Goal: Complete application form: Complete application form

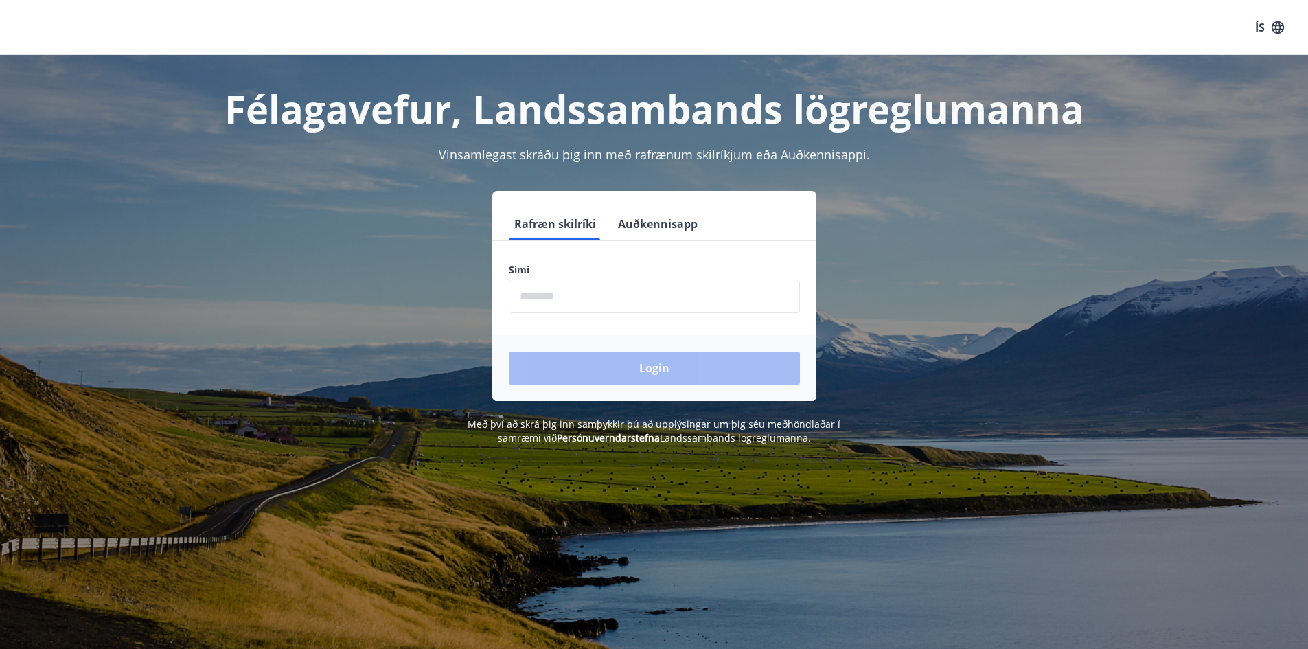
click at [610, 303] on input "phone" at bounding box center [654, 296] width 291 height 34
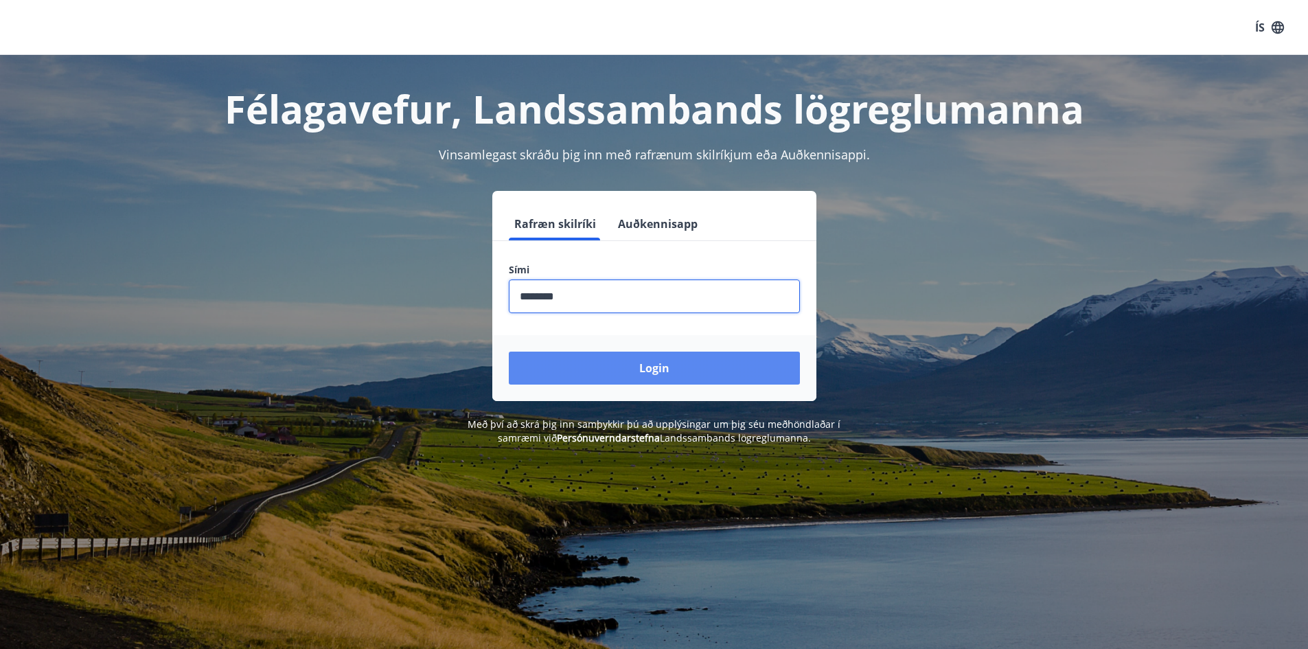
type input "********"
click at [607, 365] on button "Login" at bounding box center [654, 367] width 291 height 33
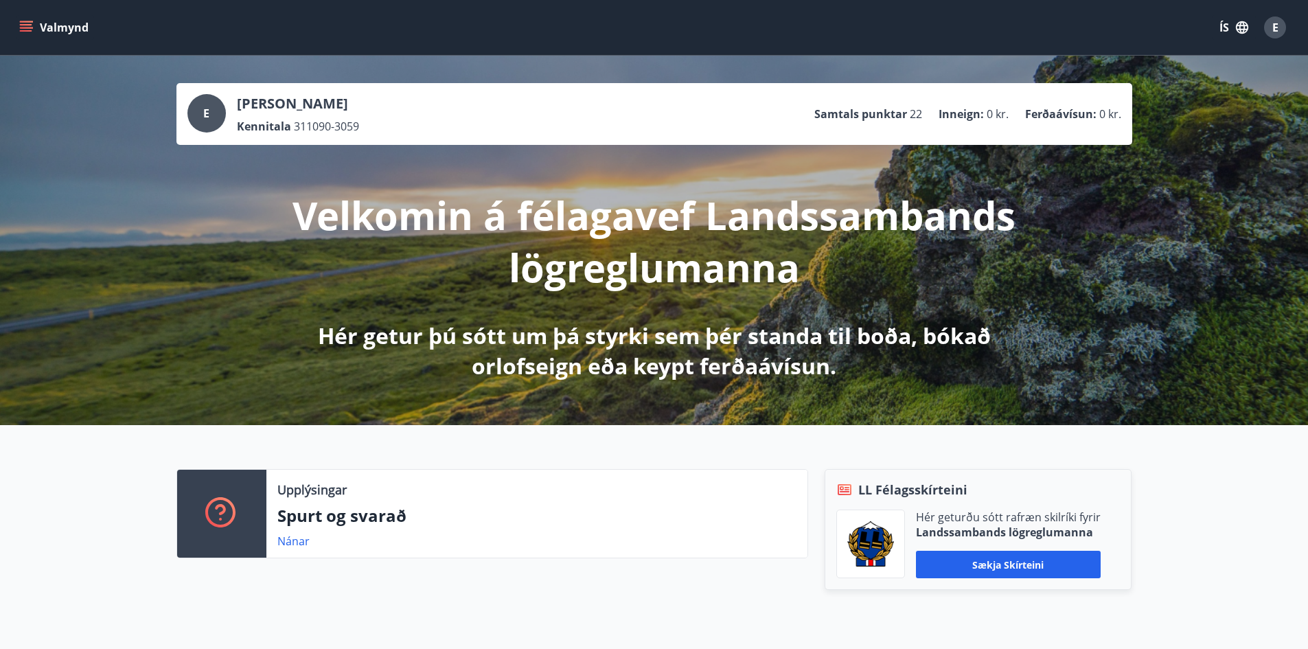
click at [21, 30] on icon "menu" at bounding box center [26, 28] width 14 height 14
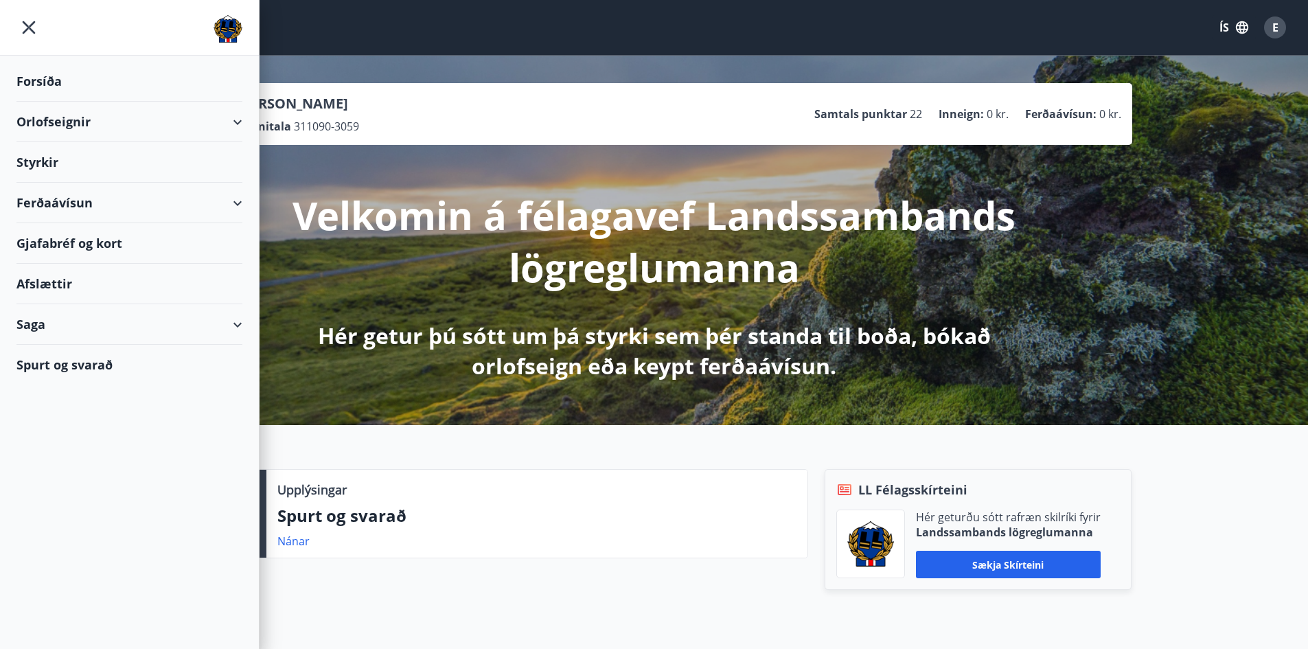
click at [35, 159] on div "Styrkir" at bounding box center [129, 162] width 226 height 40
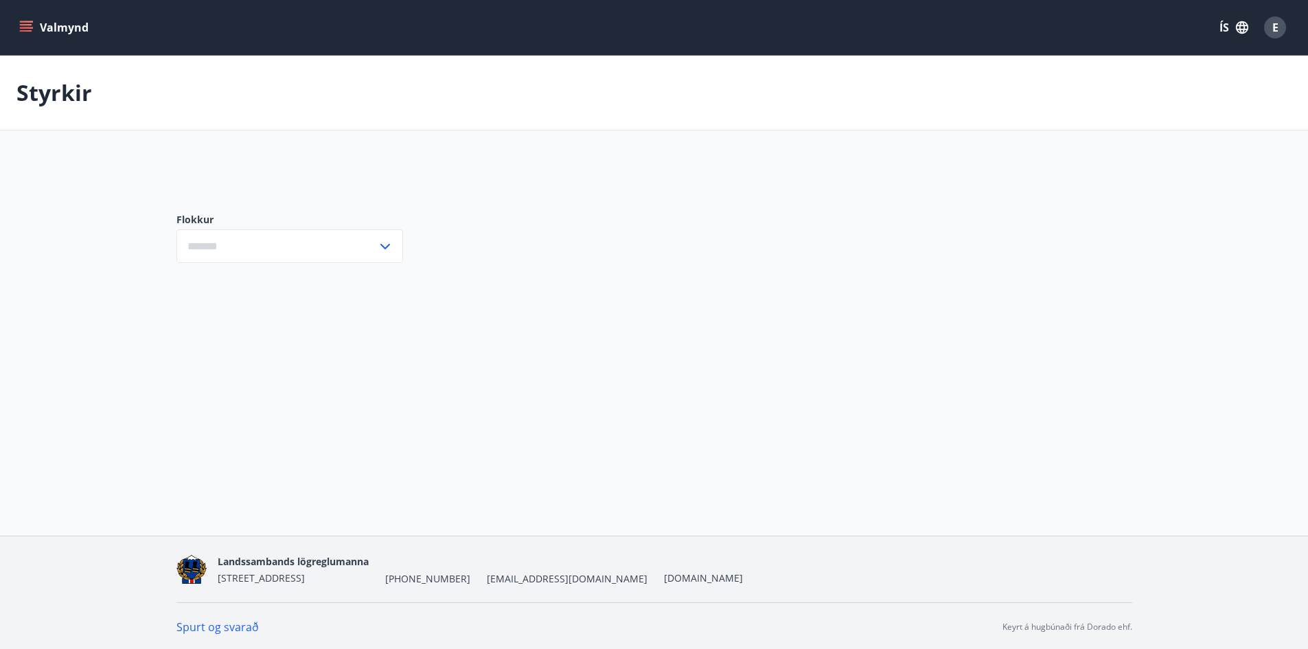
type input "***"
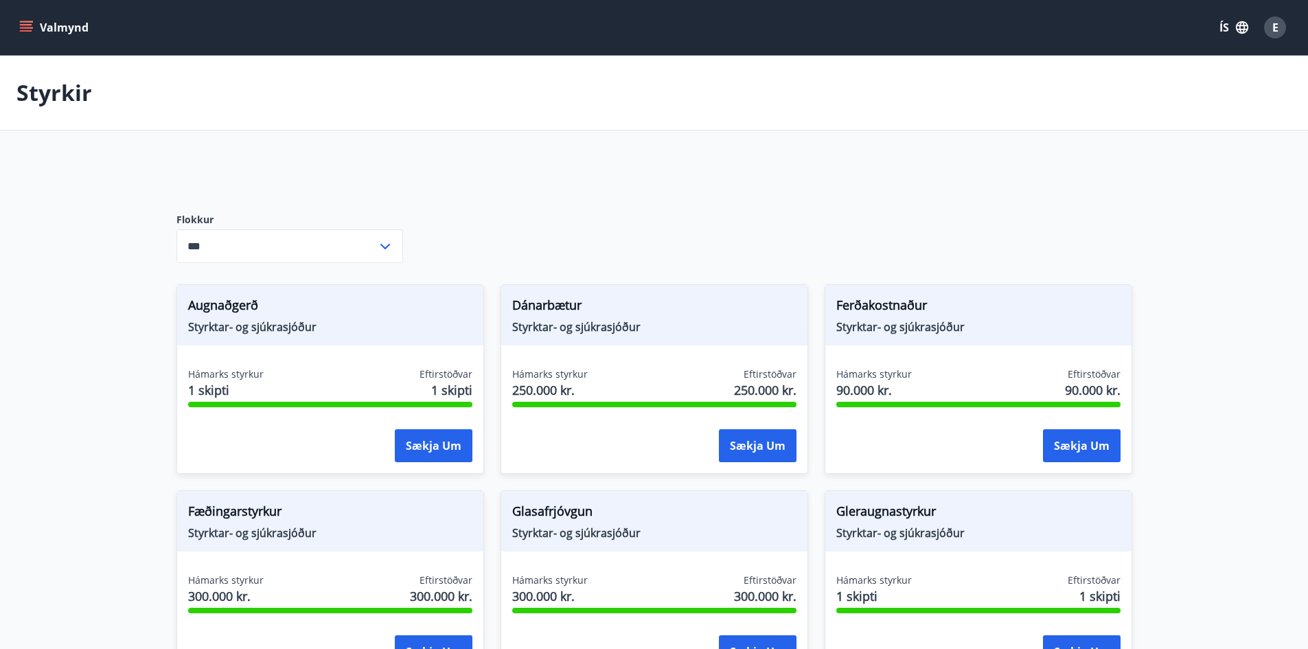
click at [380, 242] on icon at bounding box center [385, 246] width 16 height 16
click at [381, 242] on icon at bounding box center [385, 246] width 16 height 16
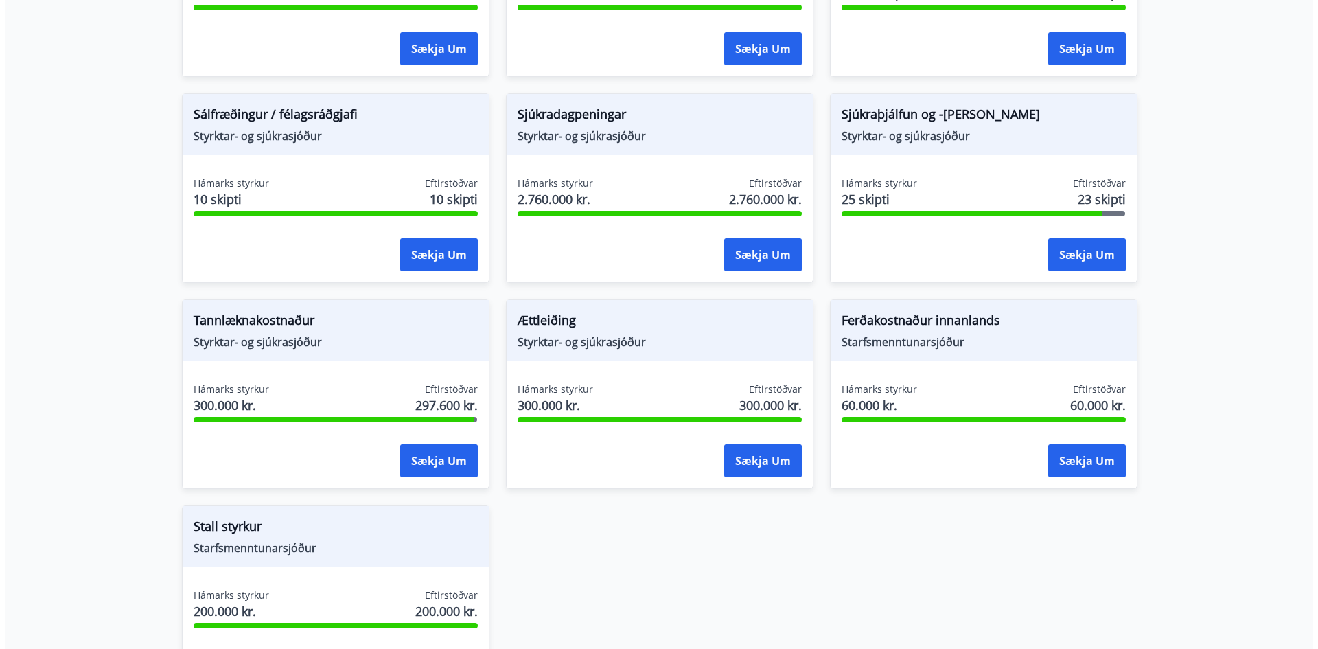
scroll to position [1019, 0]
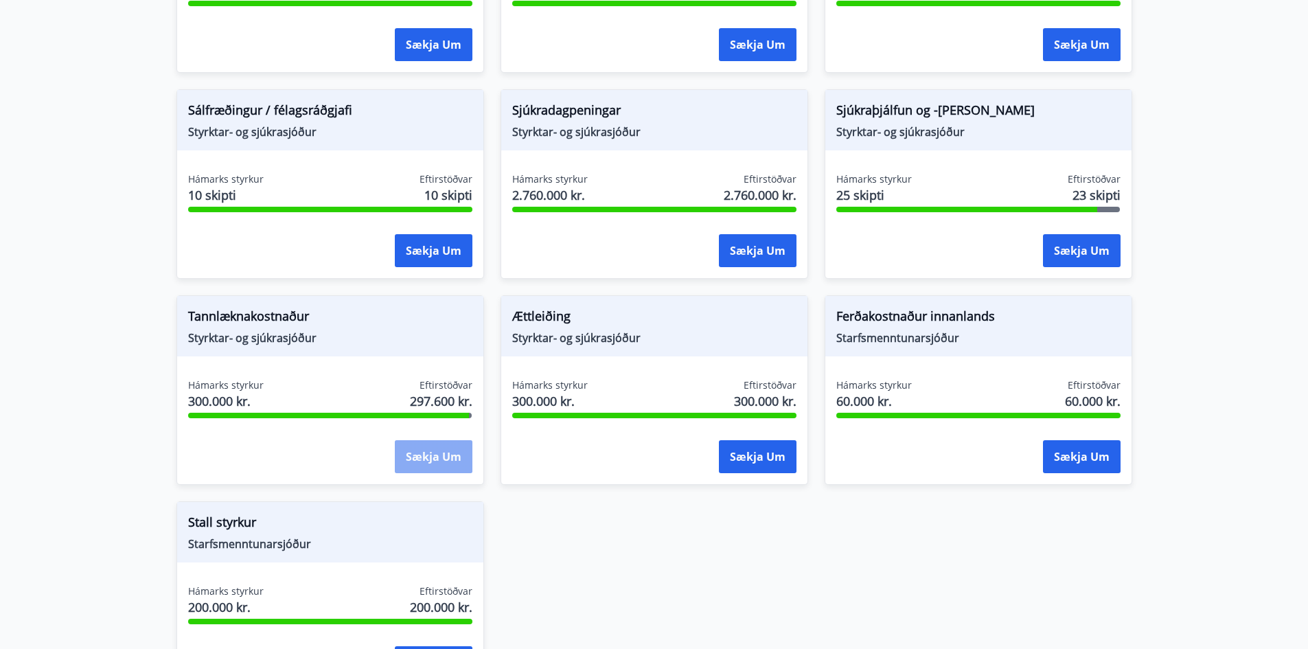
click at [426, 456] on button "Sækja um" at bounding box center [434, 456] width 78 height 33
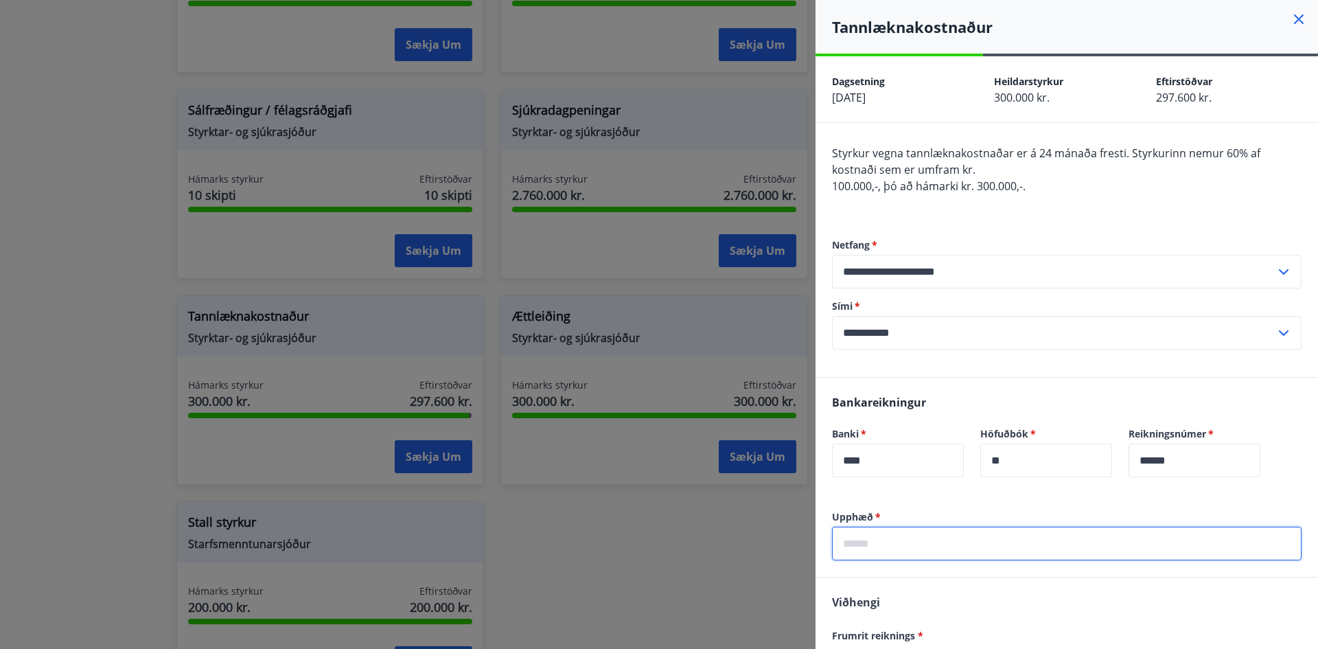
click at [900, 542] on input "text" at bounding box center [1066, 543] width 469 height 34
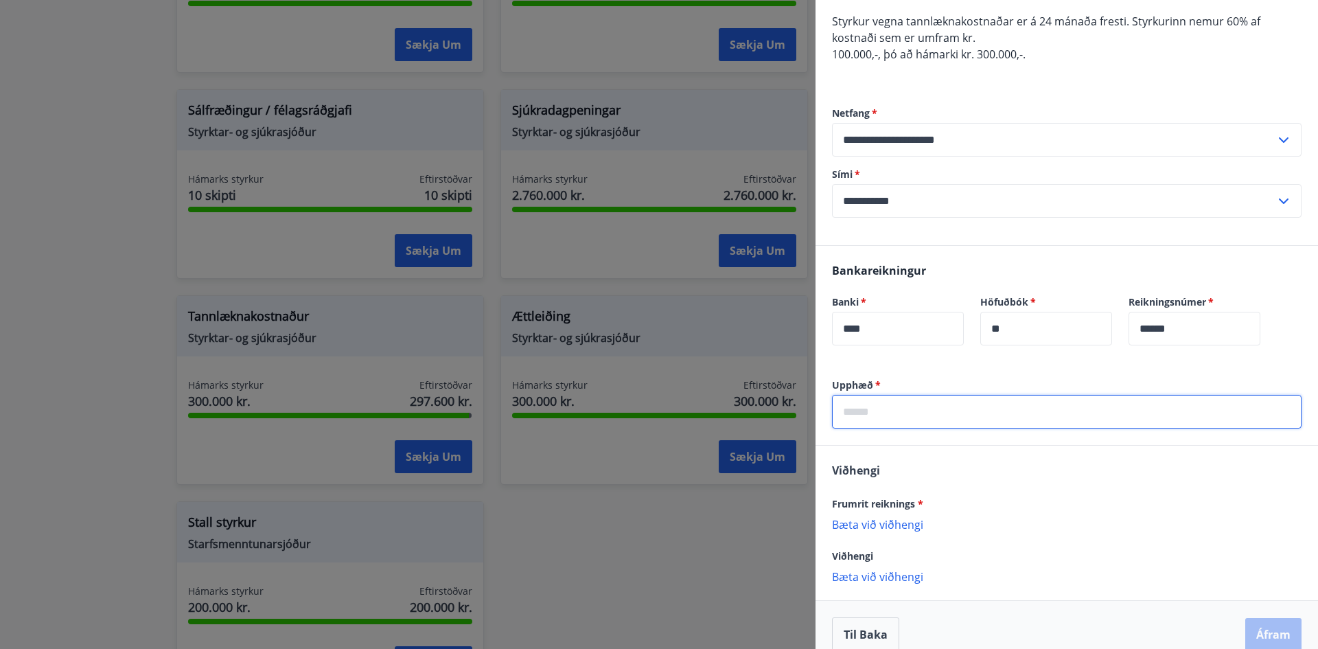
scroll to position [137, 0]
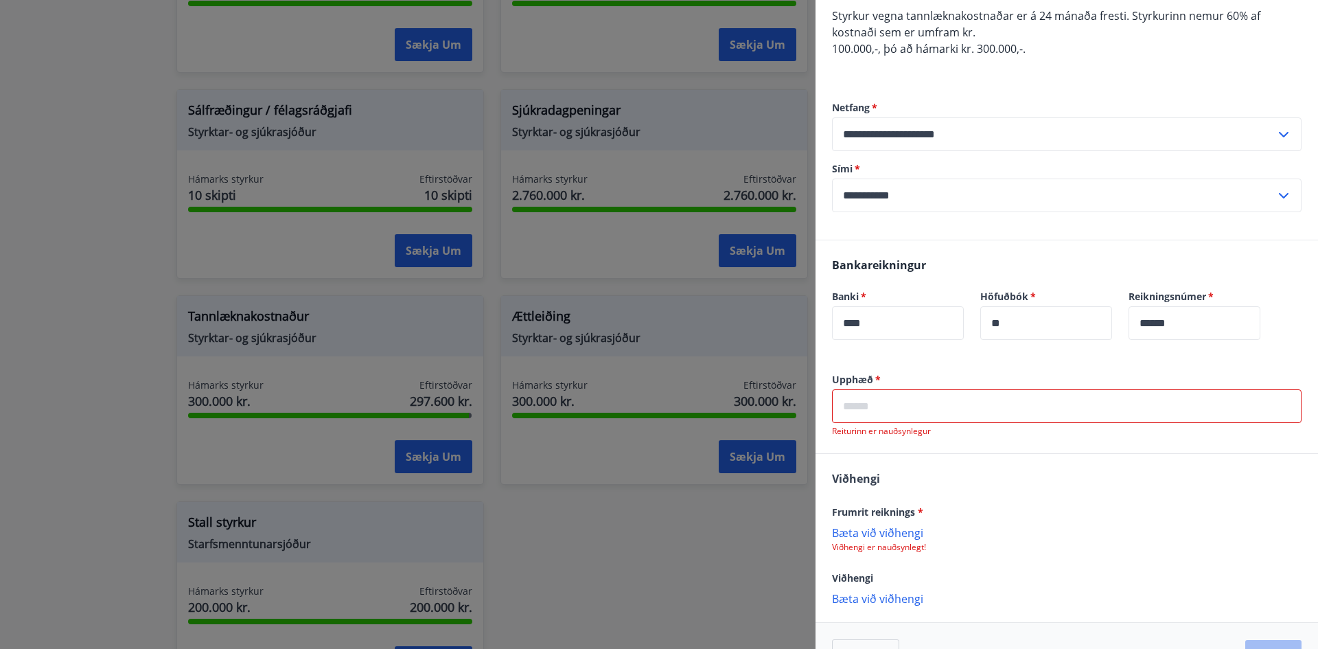
click at [872, 413] on input "text" at bounding box center [1066, 406] width 469 height 34
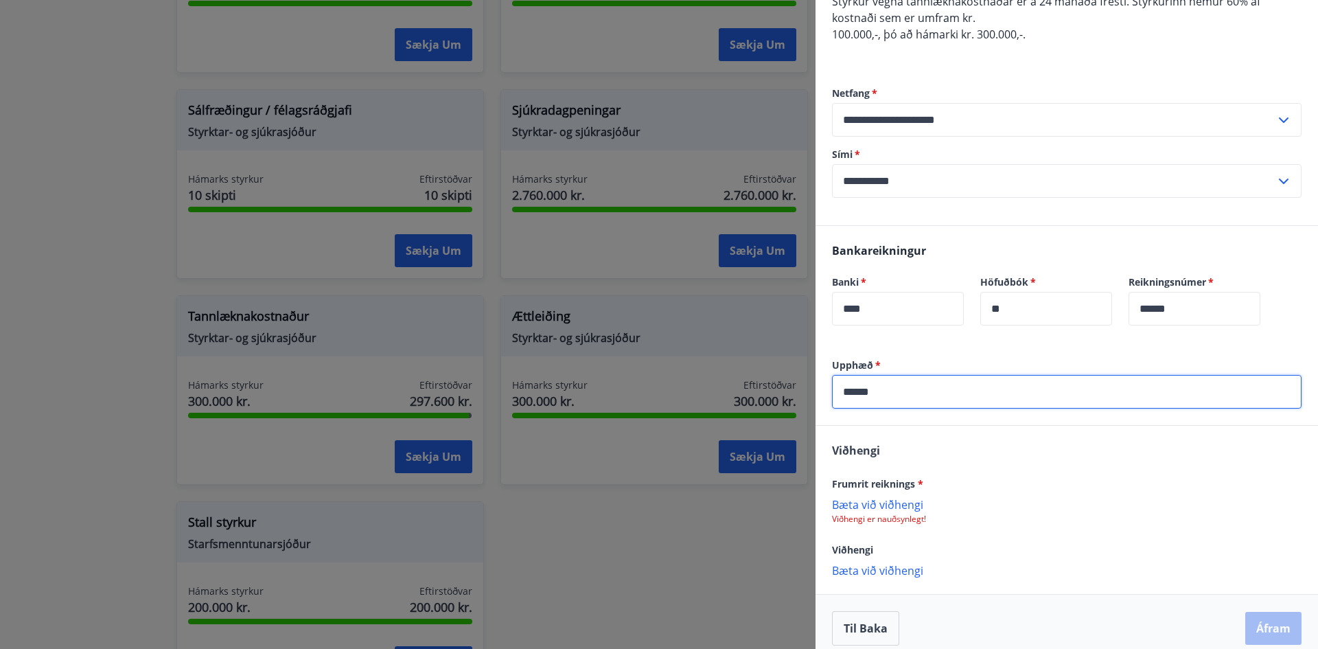
scroll to position [165, 0]
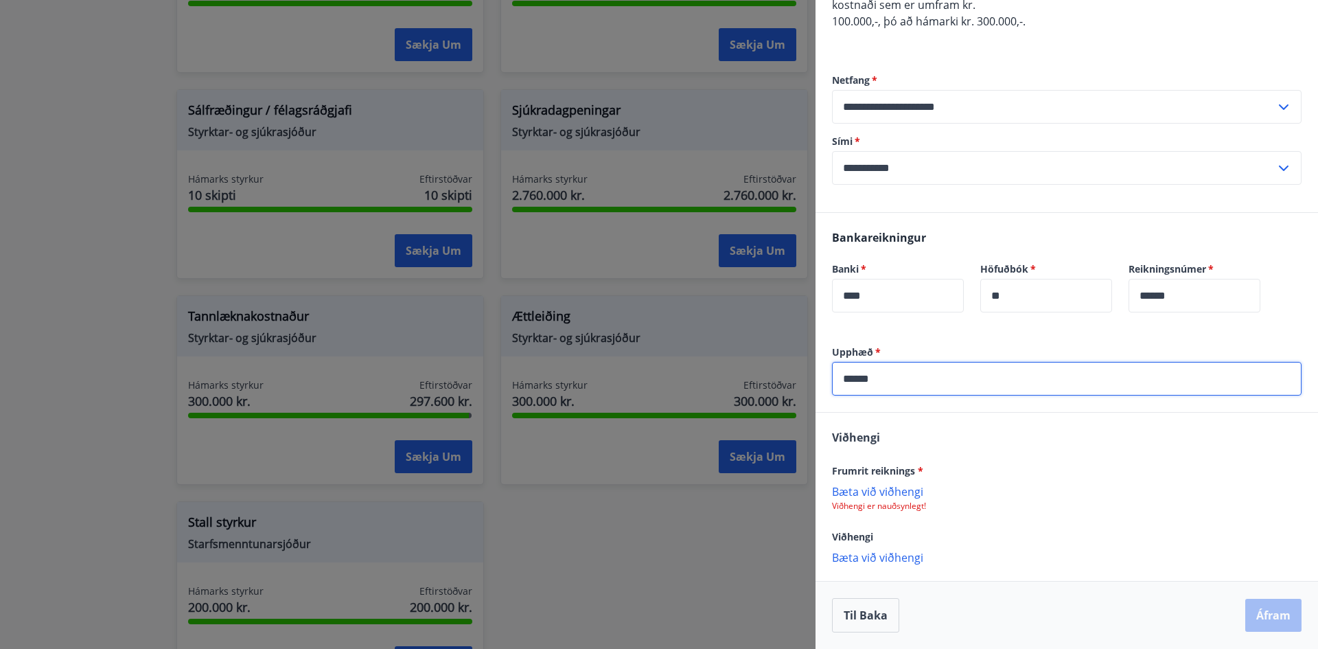
type input "******"
click at [871, 492] on p "Bæta við viðhengi" at bounding box center [1066, 491] width 469 height 14
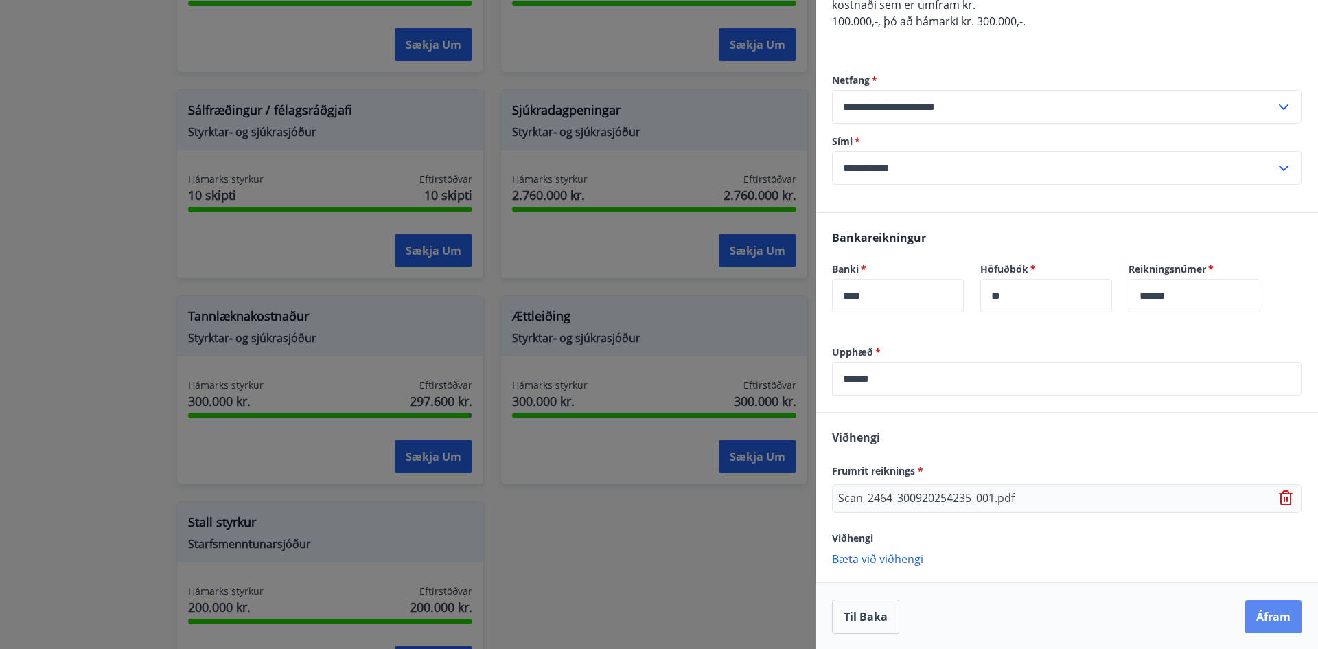
click at [1246, 607] on button "Áfram" at bounding box center [1273, 616] width 56 height 33
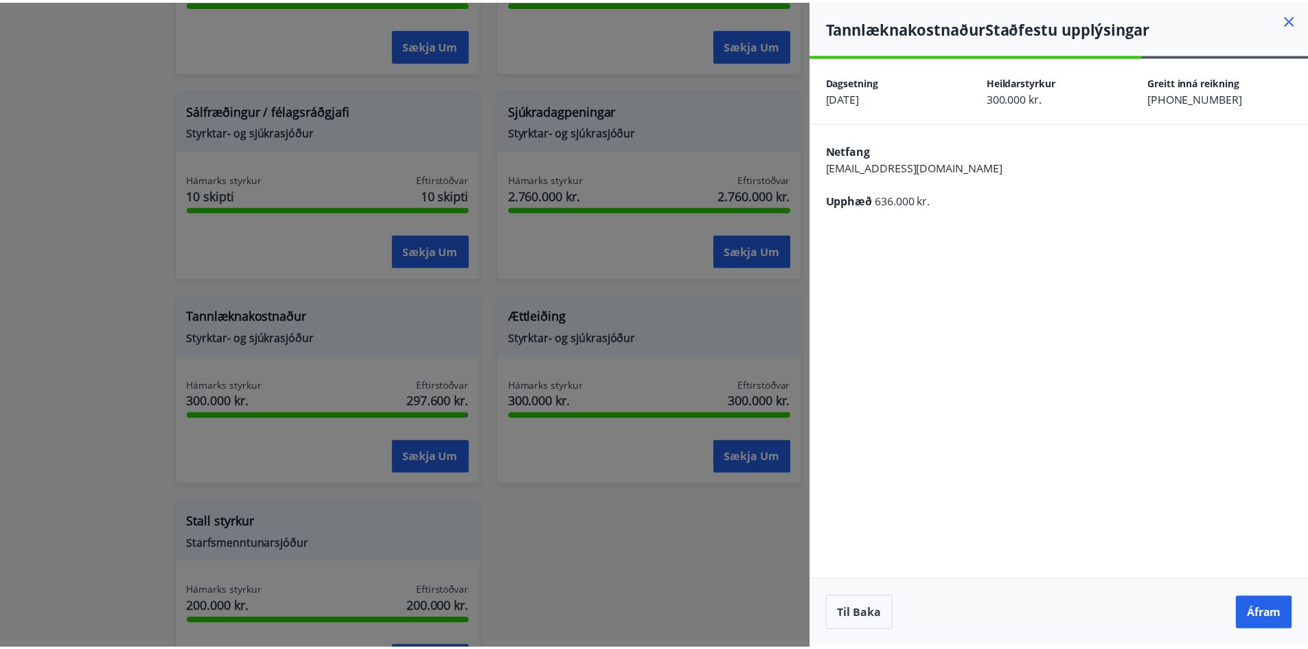
scroll to position [0, 0]
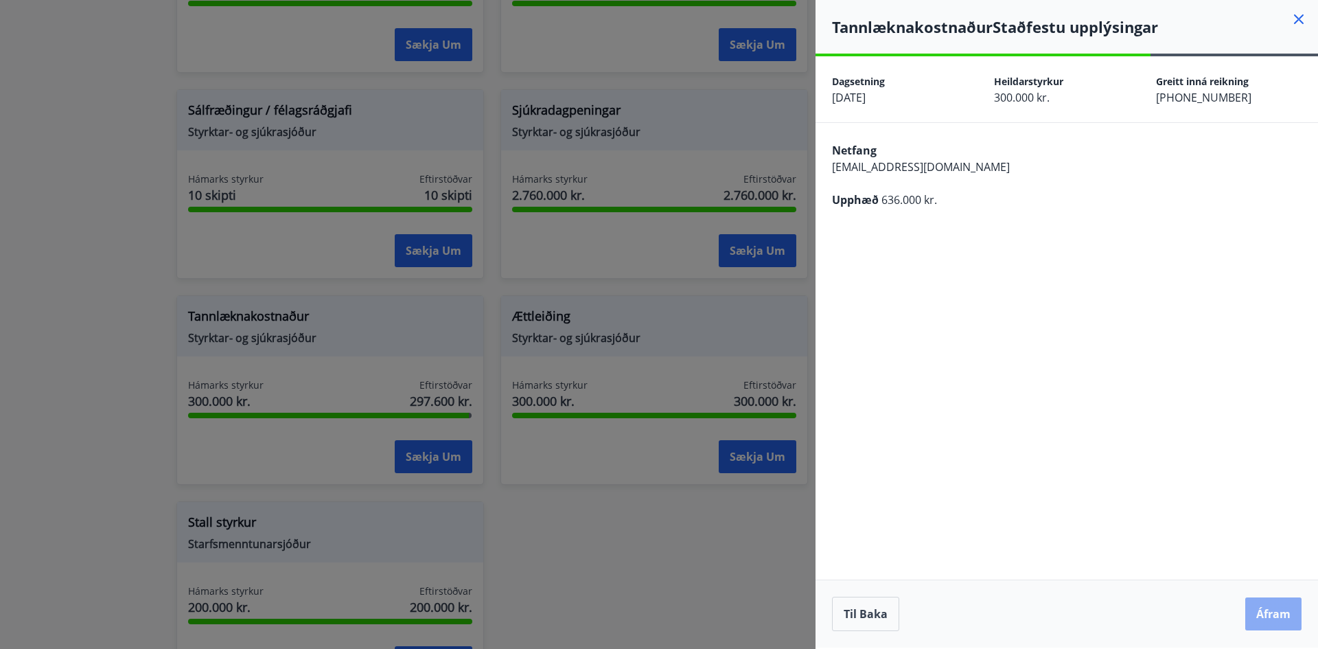
click at [1270, 624] on button "Áfram" at bounding box center [1273, 613] width 56 height 33
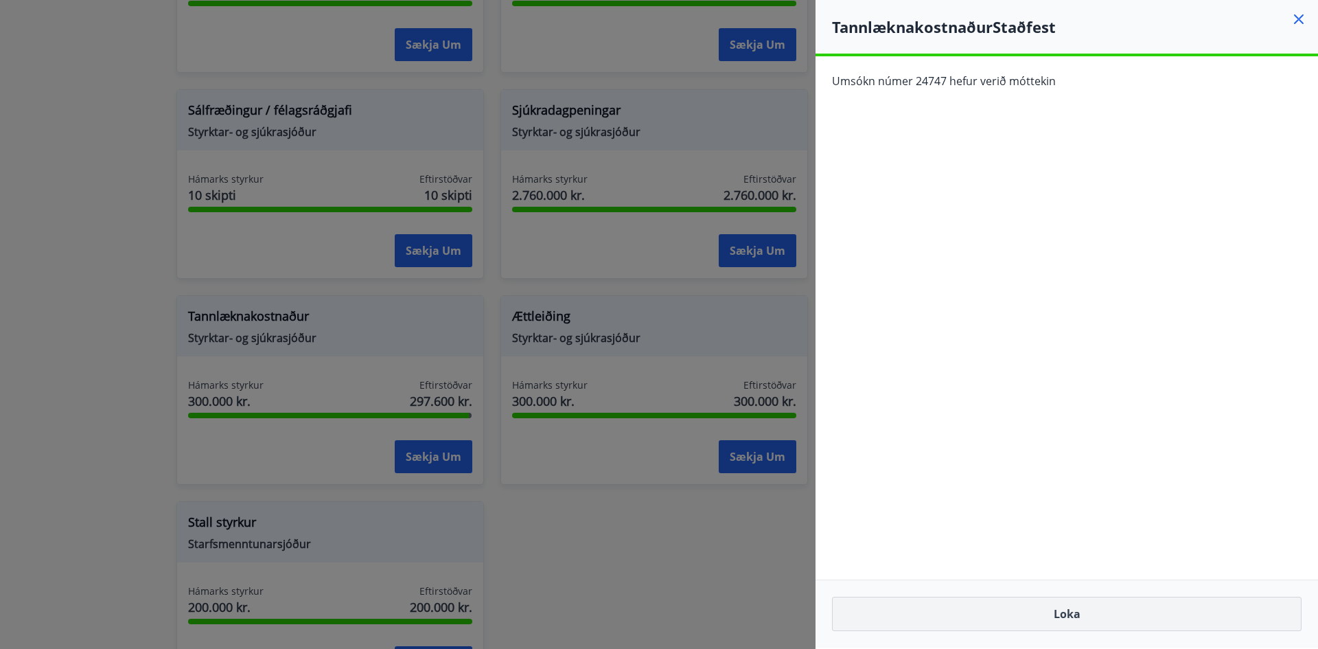
click at [1055, 607] on button "Loka" at bounding box center [1066, 613] width 469 height 34
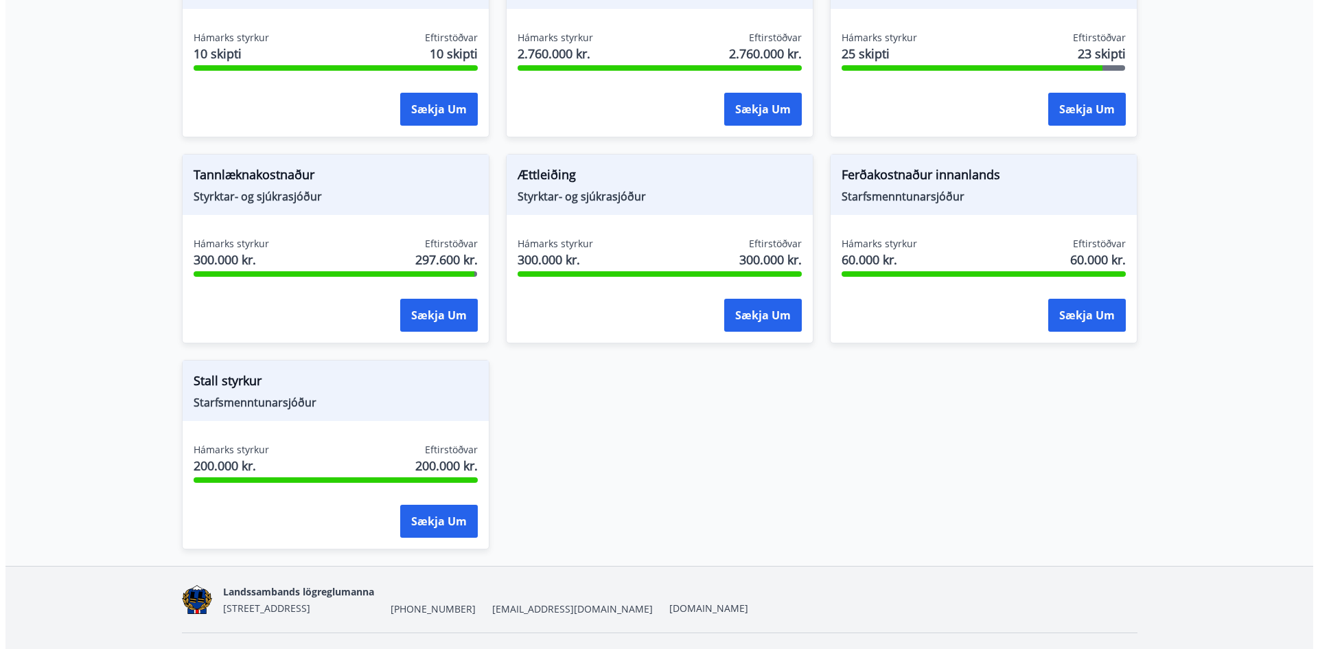
scroll to position [1185, 0]
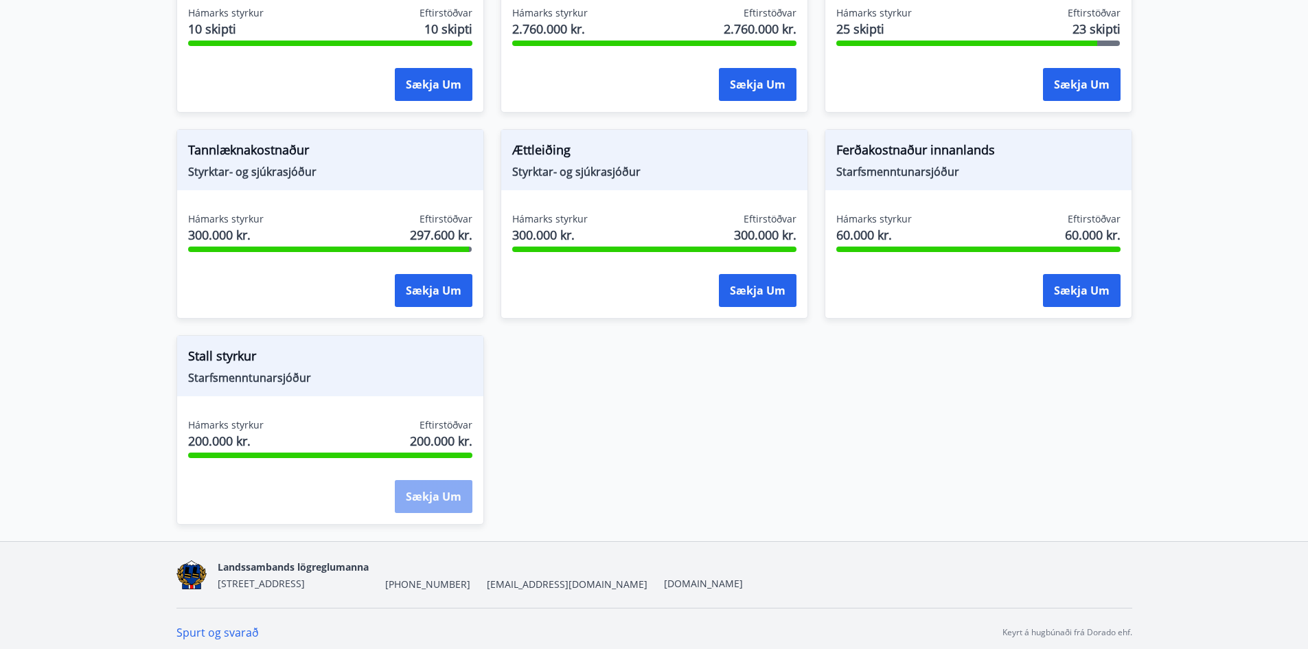
click at [433, 495] on button "Sækja um" at bounding box center [434, 496] width 78 height 33
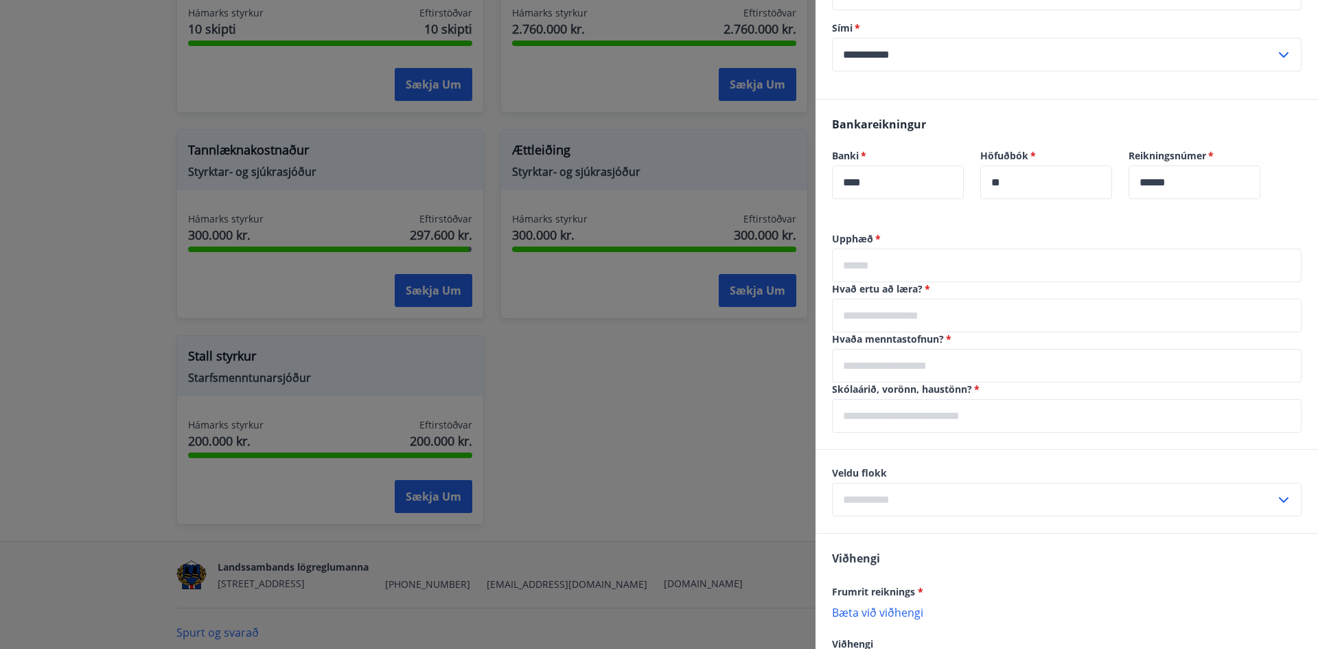
scroll to position [460, 0]
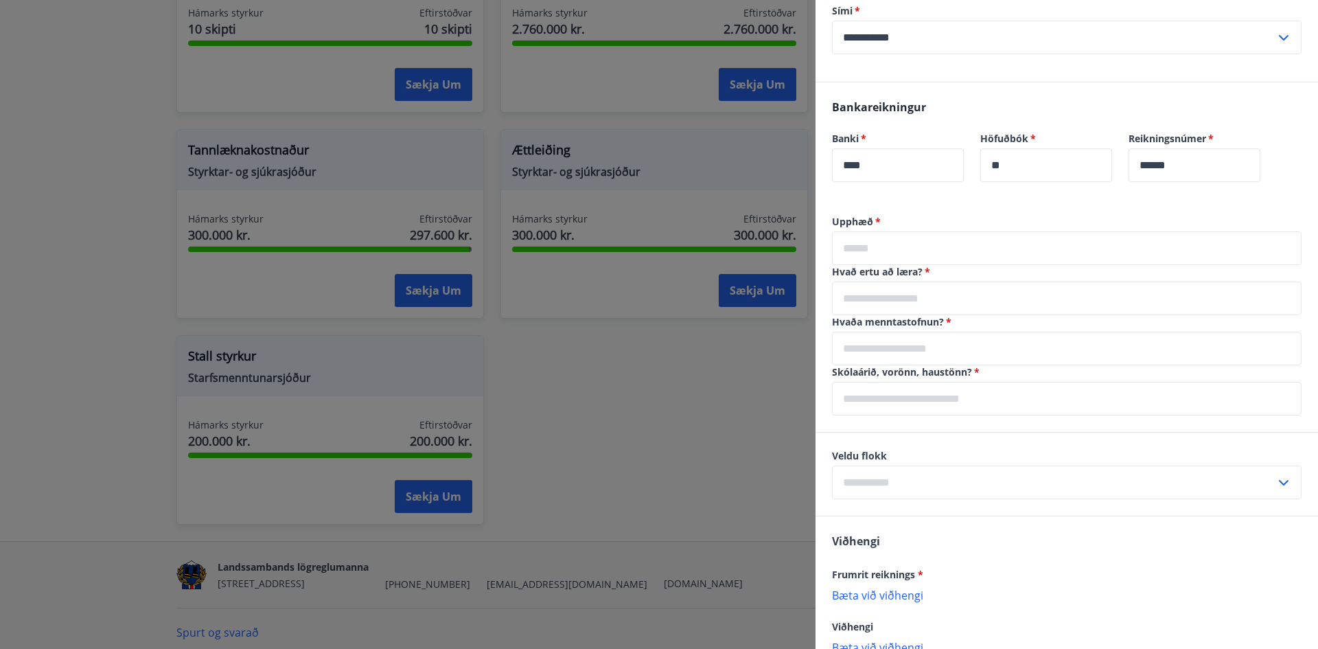
click at [893, 256] on input "text" at bounding box center [1066, 248] width 469 height 34
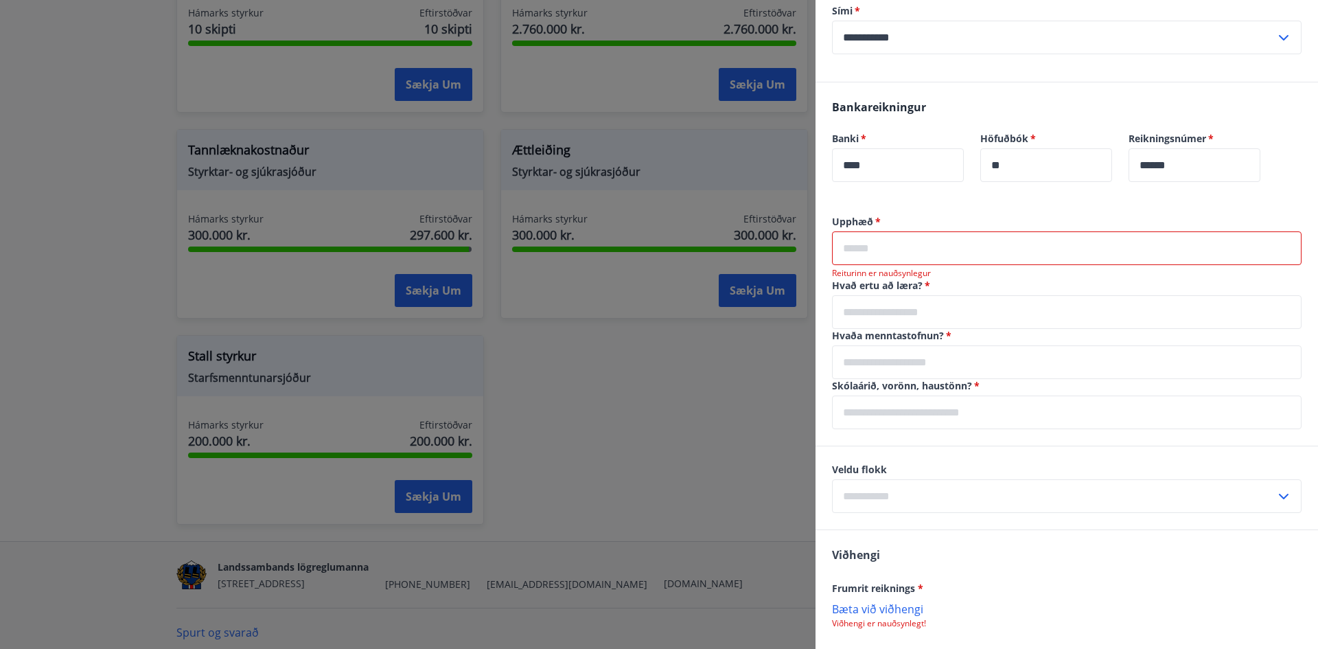
click at [861, 251] on input "text" at bounding box center [1066, 248] width 469 height 34
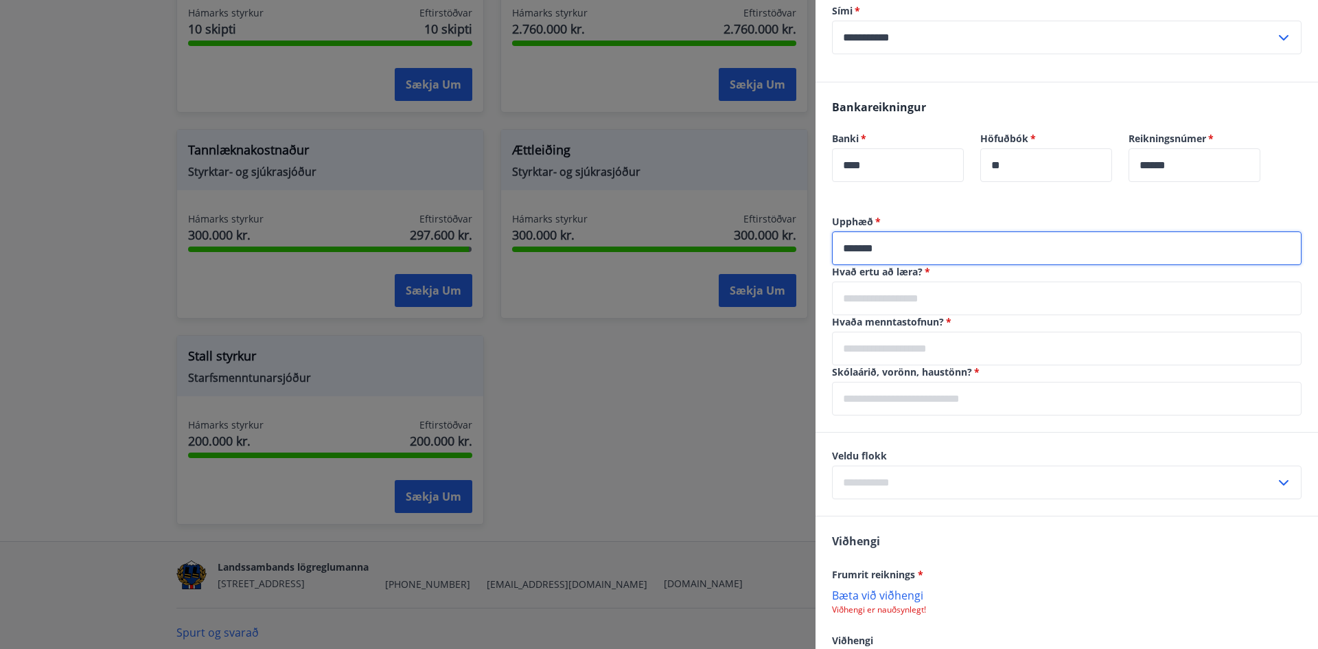
type input "*******"
click at [841, 299] on input "text" at bounding box center [1066, 298] width 469 height 34
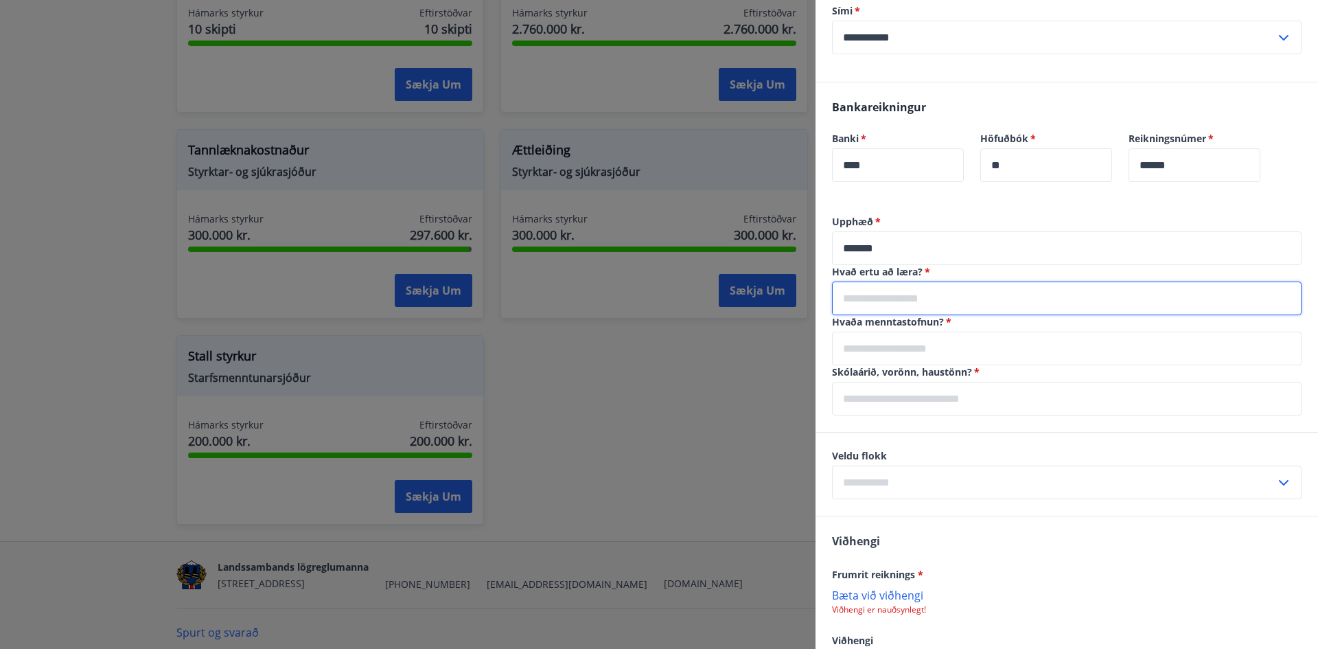
click at [878, 299] on input "text" at bounding box center [1066, 298] width 469 height 34
type input "**********"
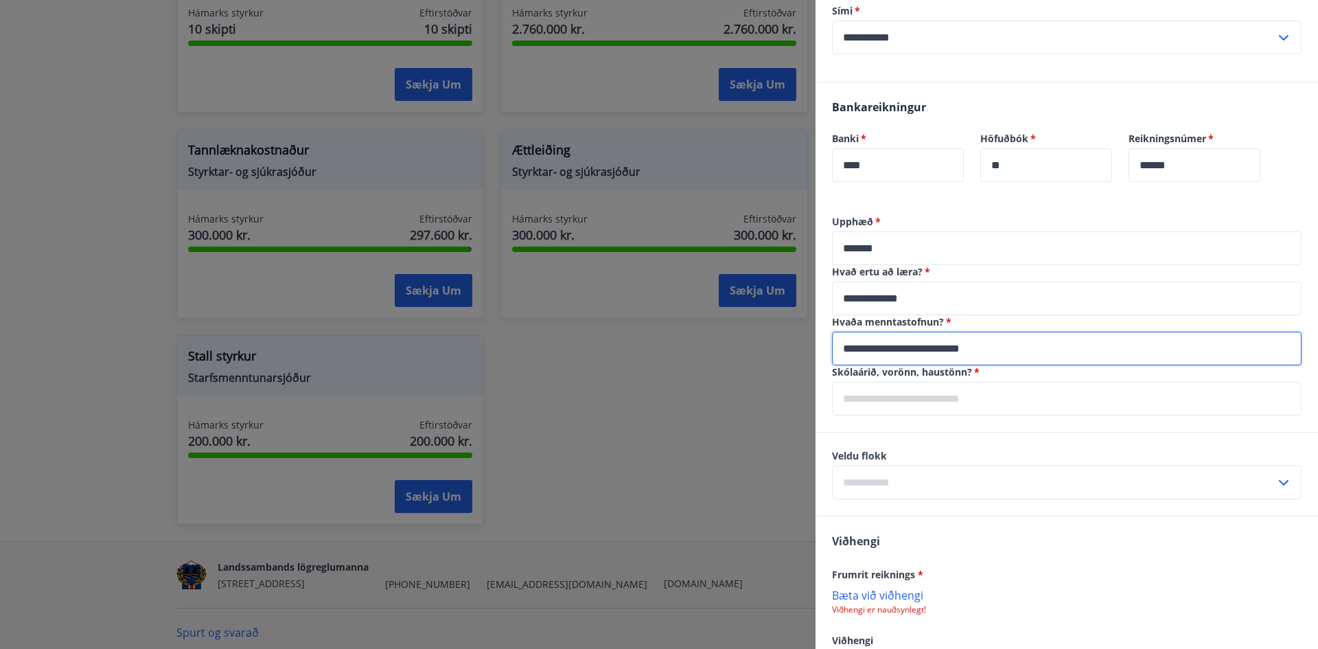
type input "**********"
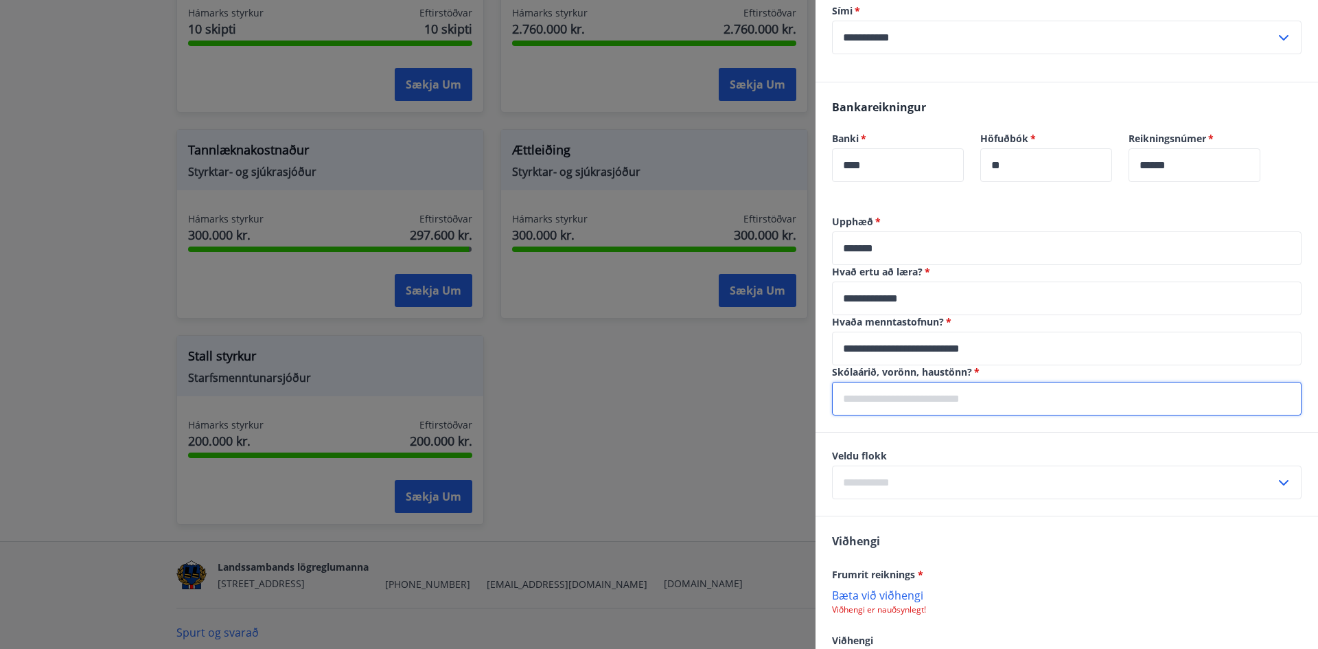
click at [873, 404] on input "text" at bounding box center [1066, 399] width 469 height 34
type input "********"
click at [884, 485] on input "text" at bounding box center [1053, 482] width 443 height 34
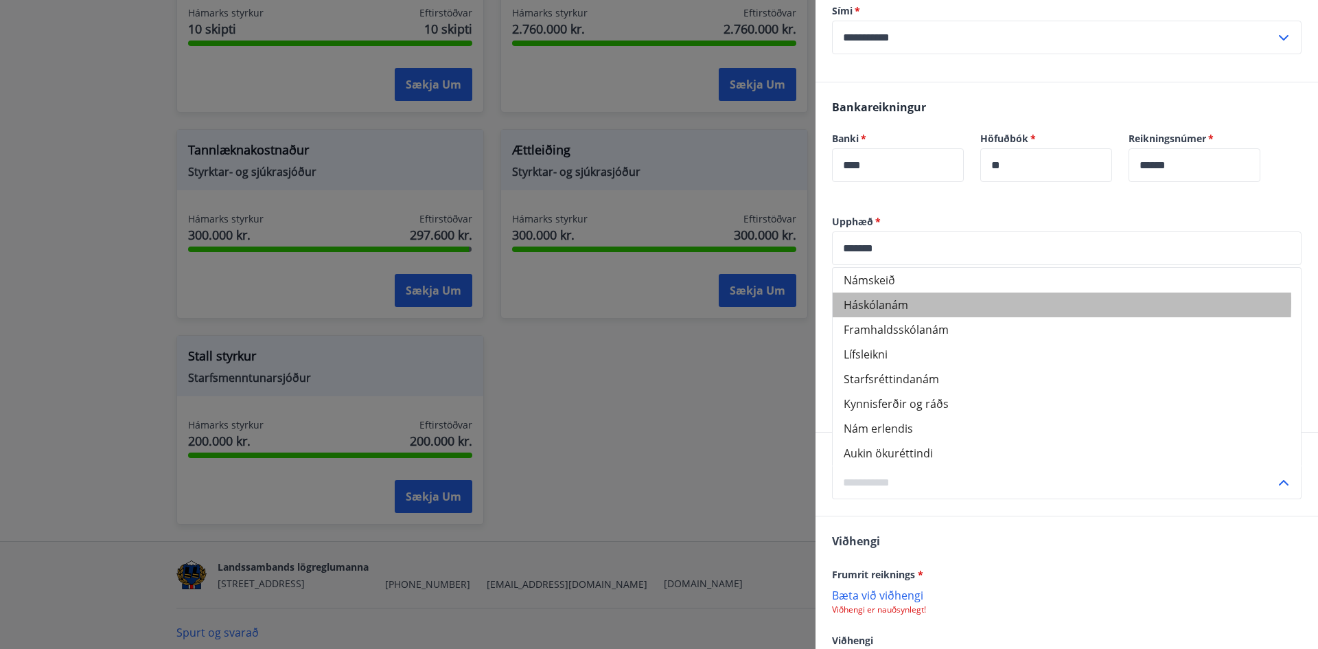
click at [897, 303] on li "Háskólanám" at bounding box center [1067, 304] width 468 height 25
type input "**********"
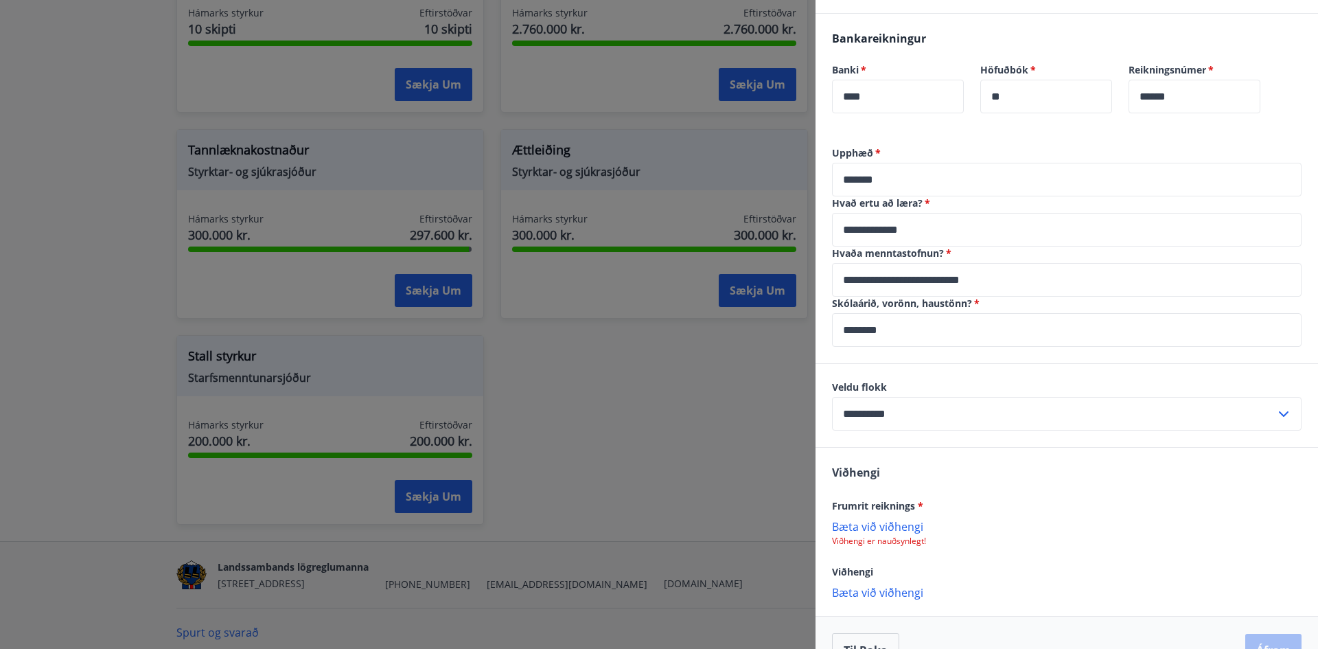
scroll to position [564, 0]
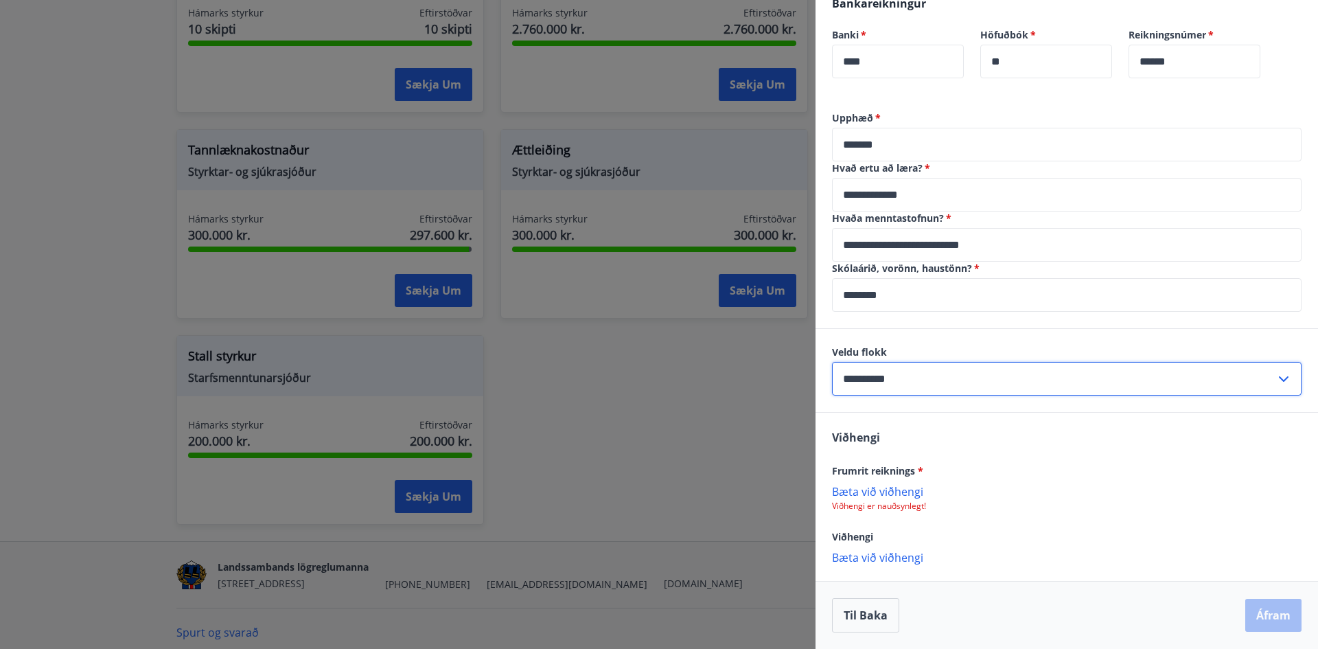
click at [1255, 374] on input "**********" at bounding box center [1053, 379] width 443 height 34
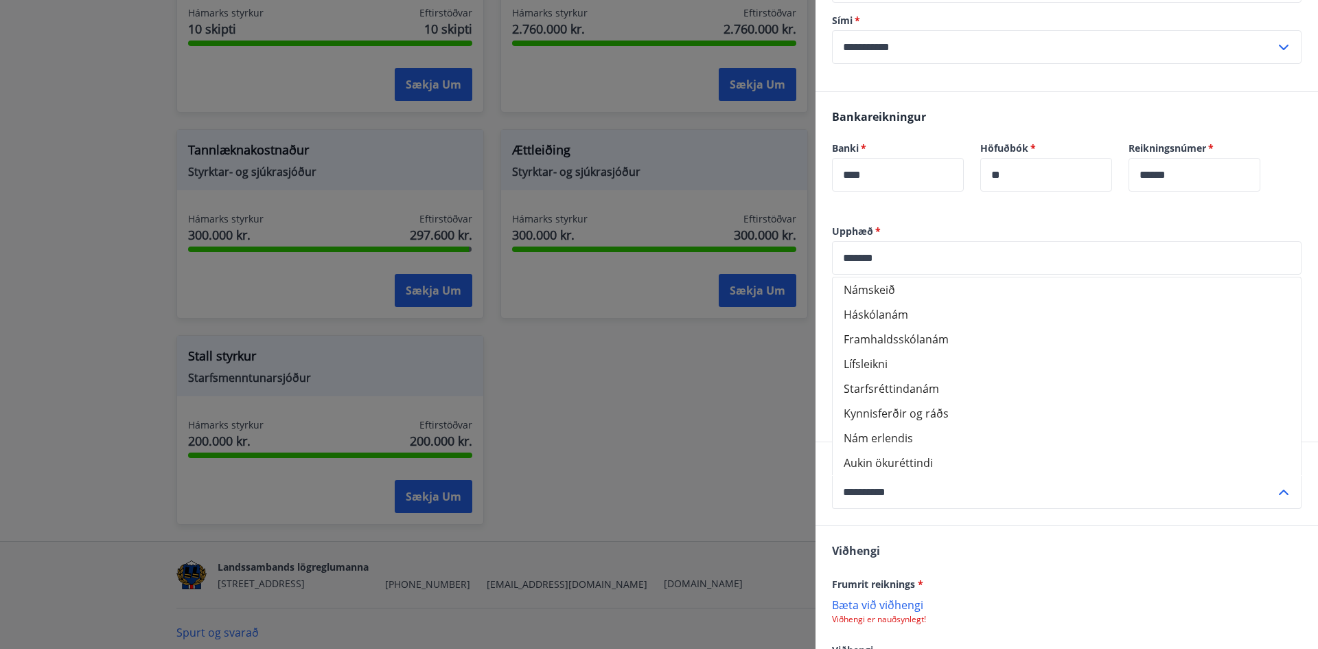
scroll to position [426, 0]
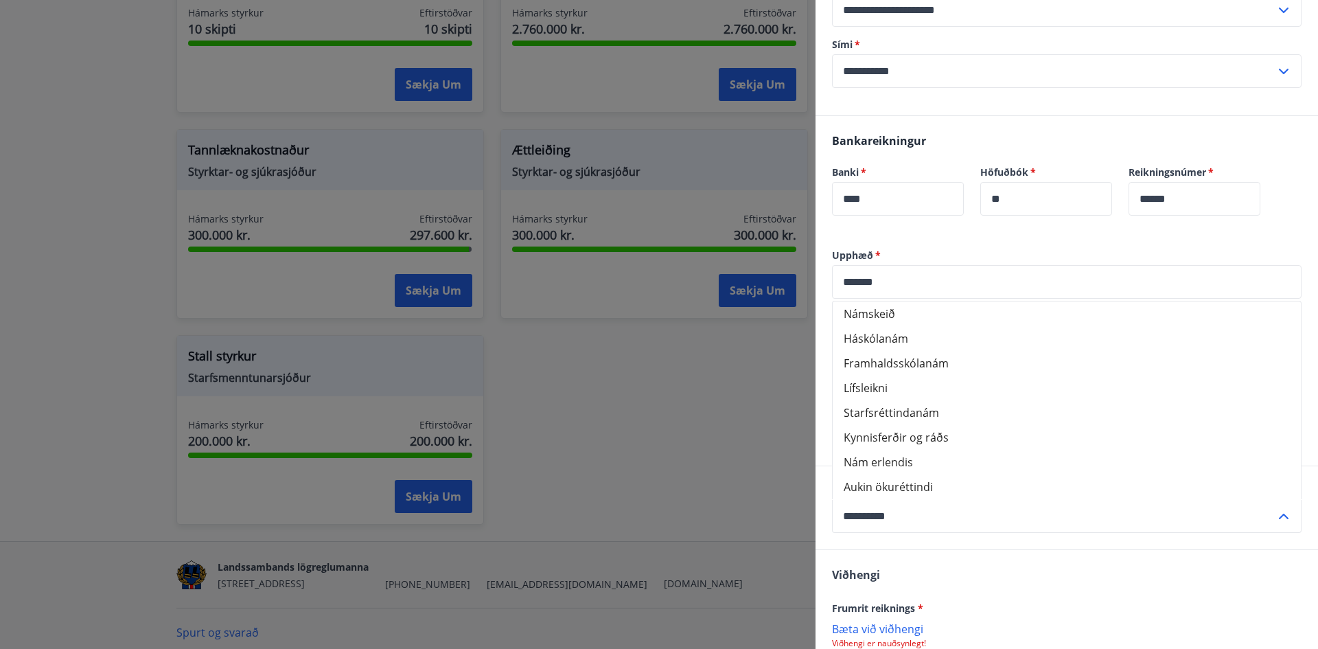
click at [874, 519] on input "**********" at bounding box center [1053, 516] width 443 height 34
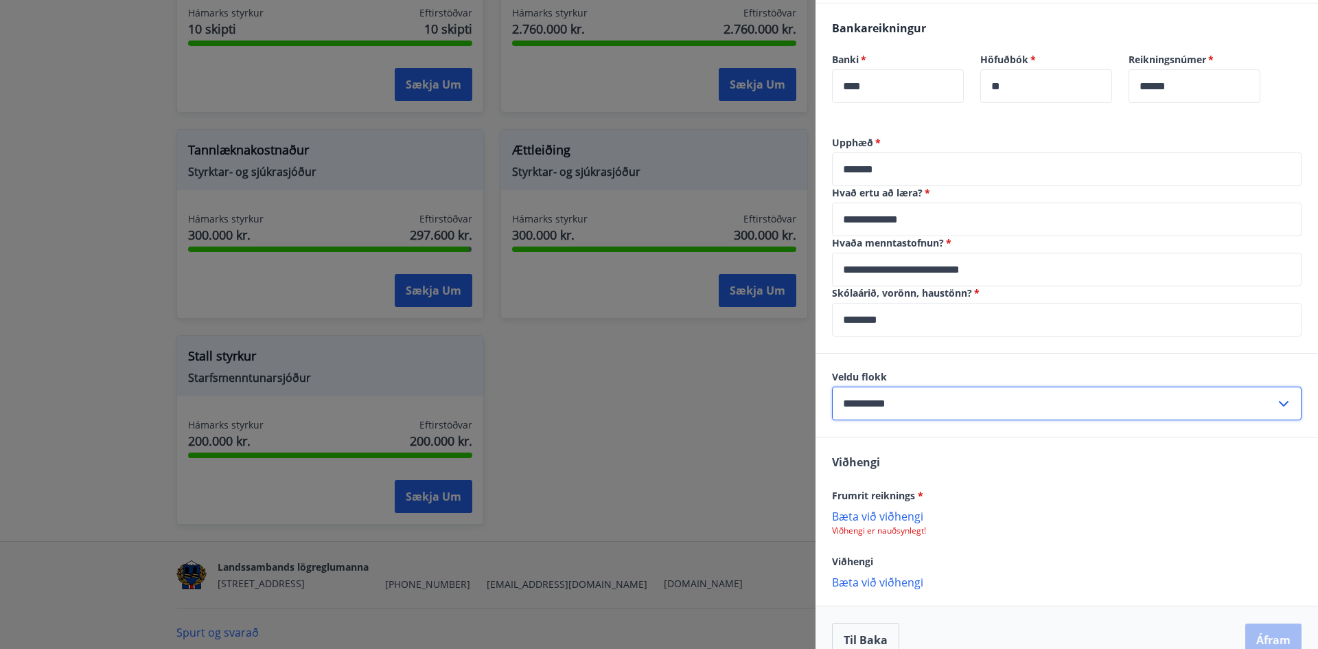
scroll to position [564, 0]
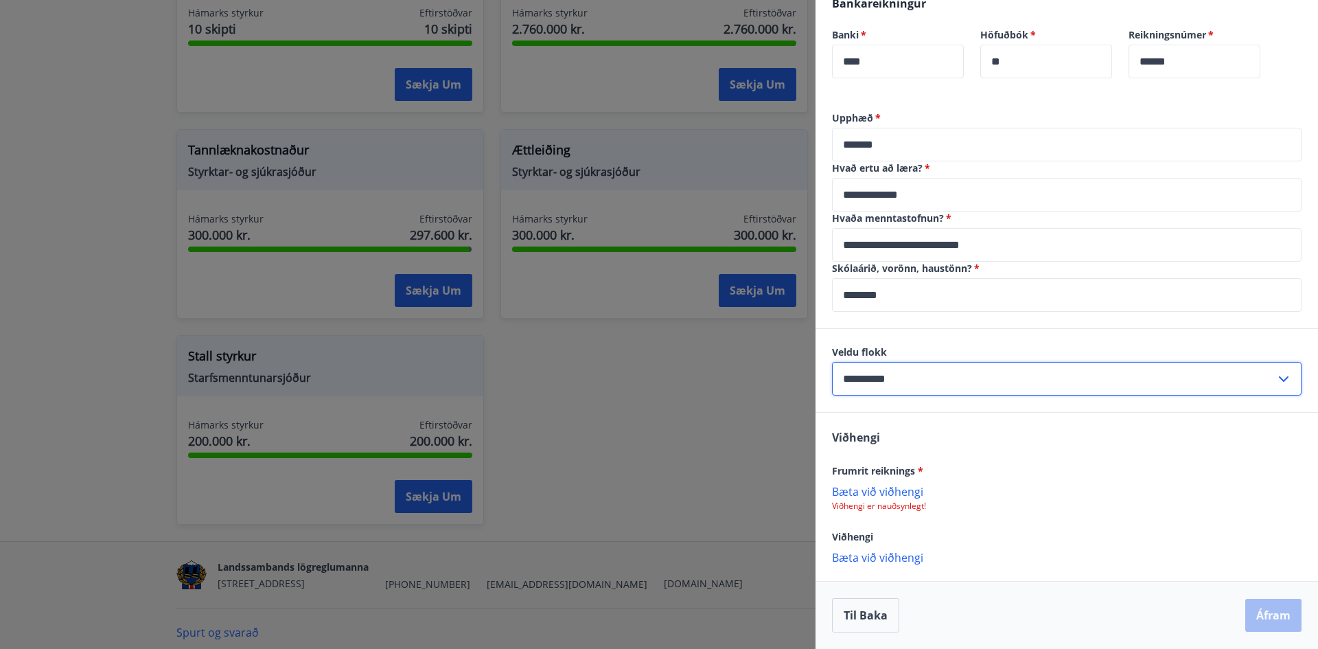
click at [876, 490] on p "Bæta við viðhengi" at bounding box center [1066, 491] width 469 height 14
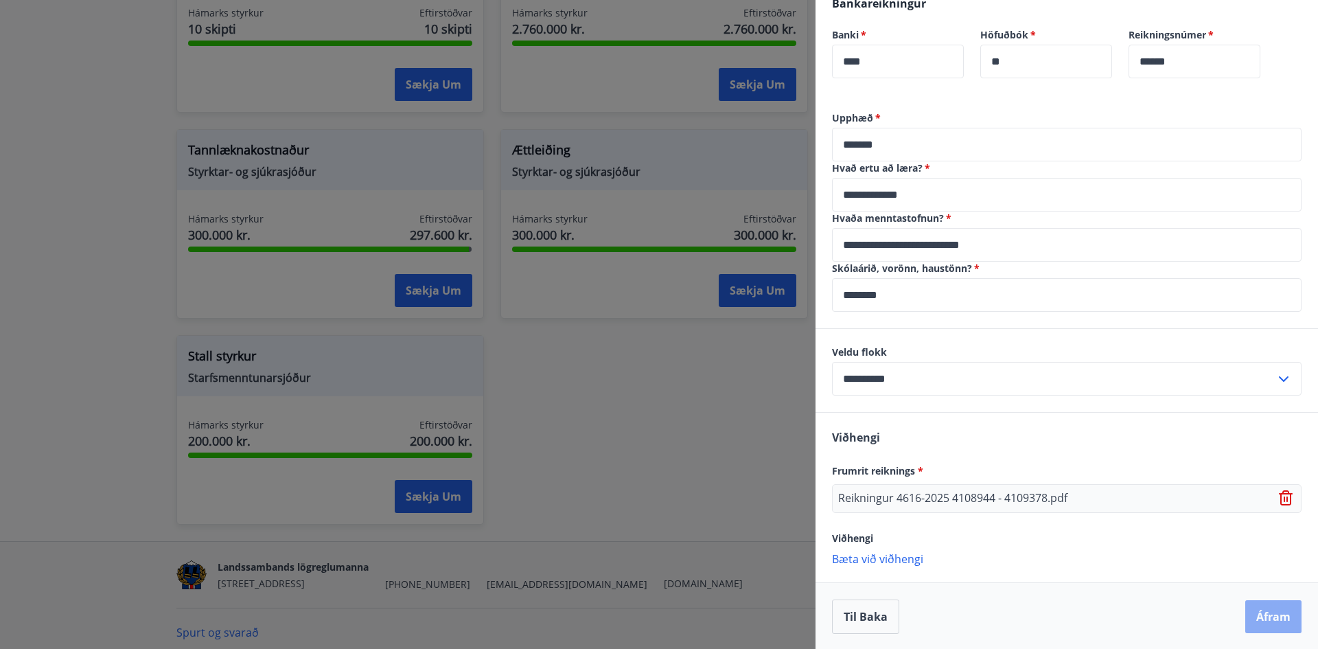
click at [1247, 610] on button "Áfram" at bounding box center [1273, 616] width 56 height 33
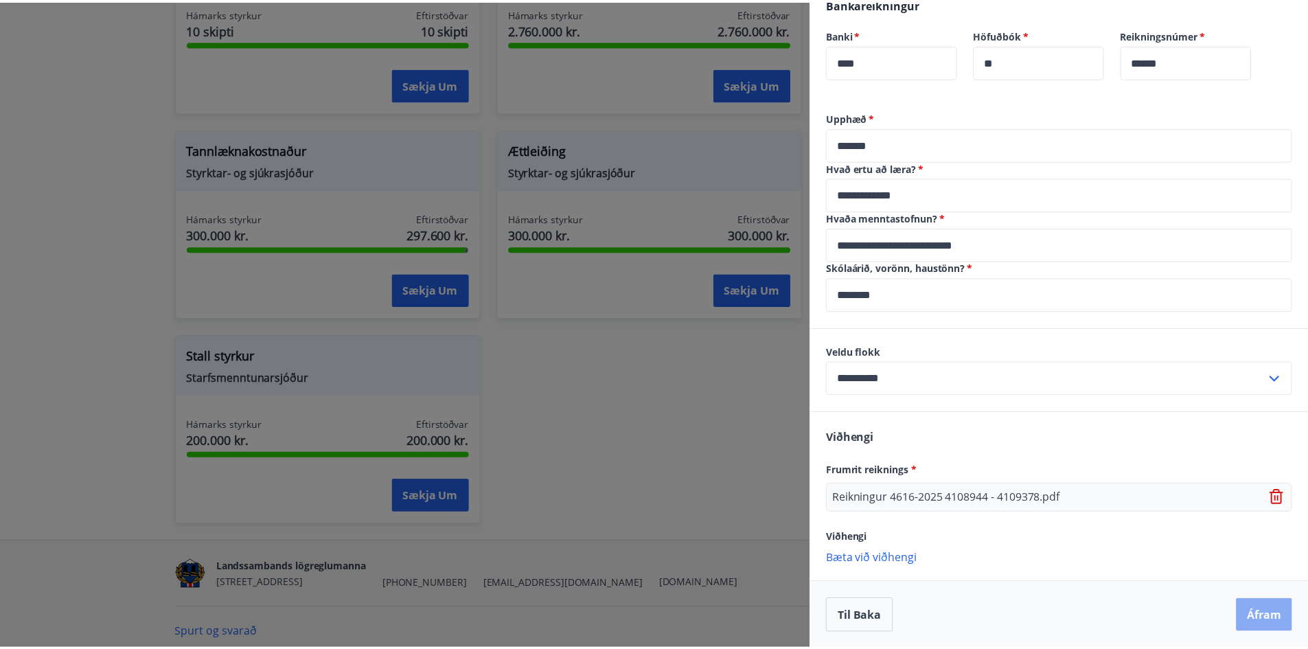
scroll to position [0, 0]
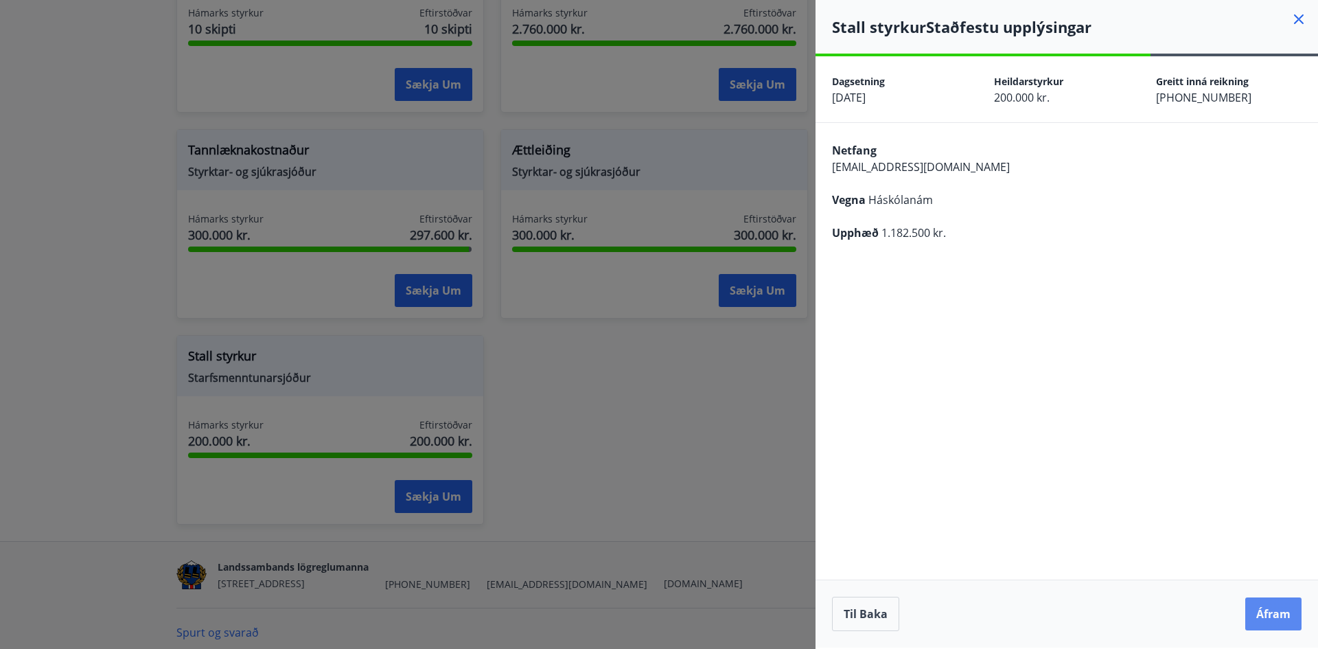
click at [1263, 607] on button "Áfram" at bounding box center [1273, 613] width 56 height 33
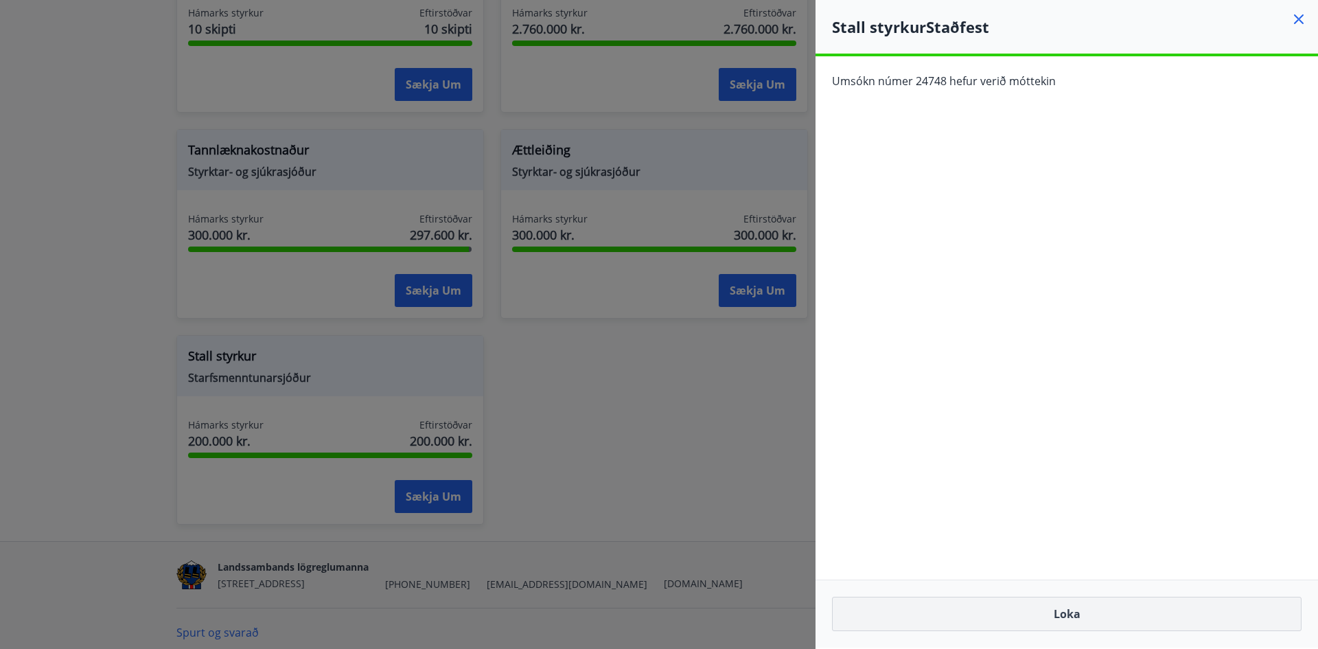
click at [1064, 607] on button "Loka" at bounding box center [1066, 613] width 469 height 34
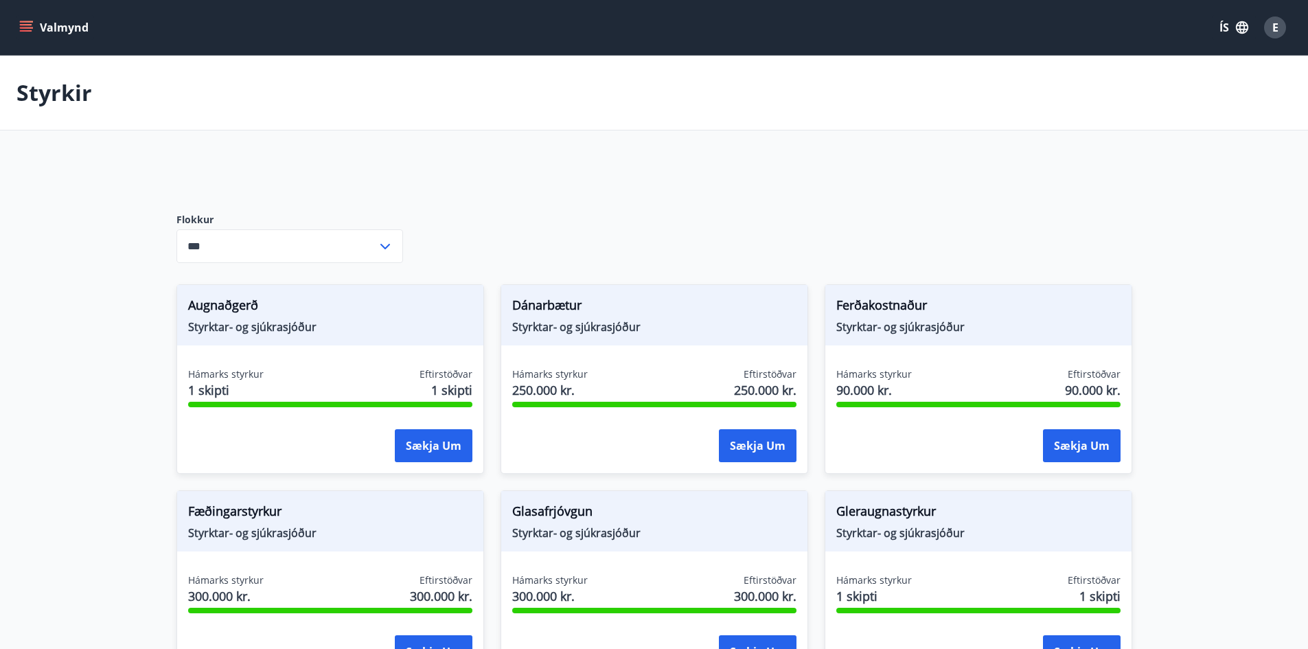
click at [34, 22] on button "Valmynd" at bounding box center [55, 27] width 78 height 25
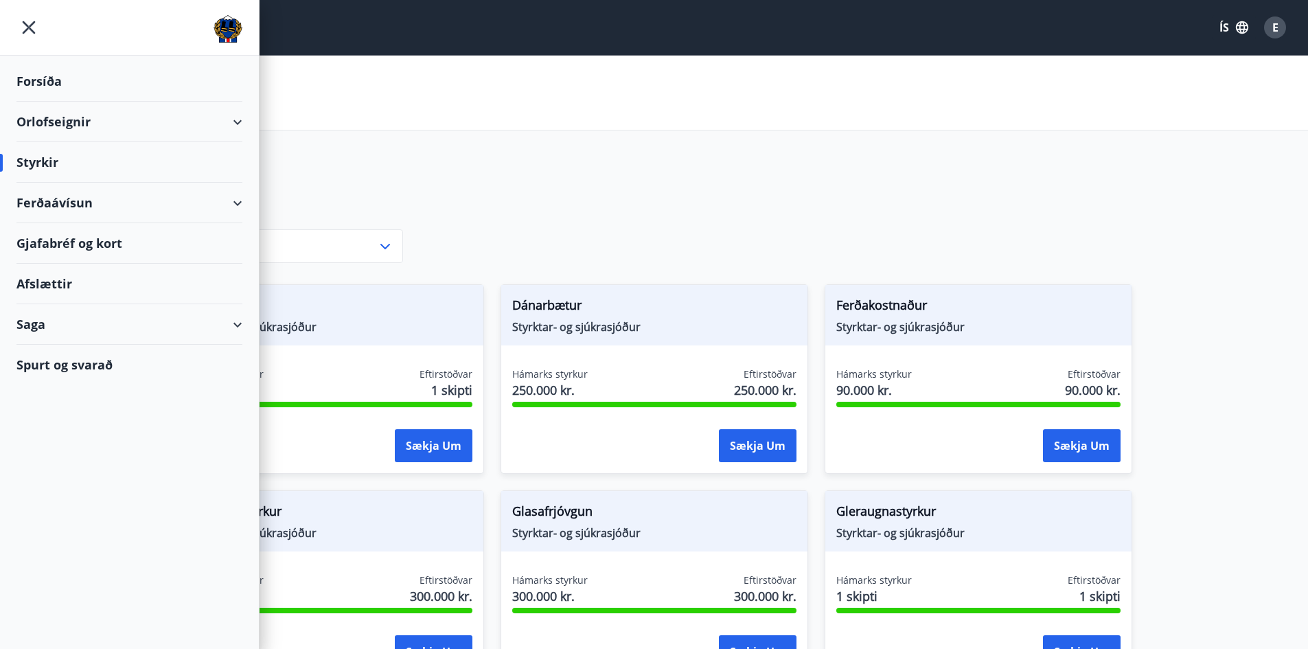
click at [241, 129] on div "Orlofseignir" at bounding box center [129, 122] width 226 height 40
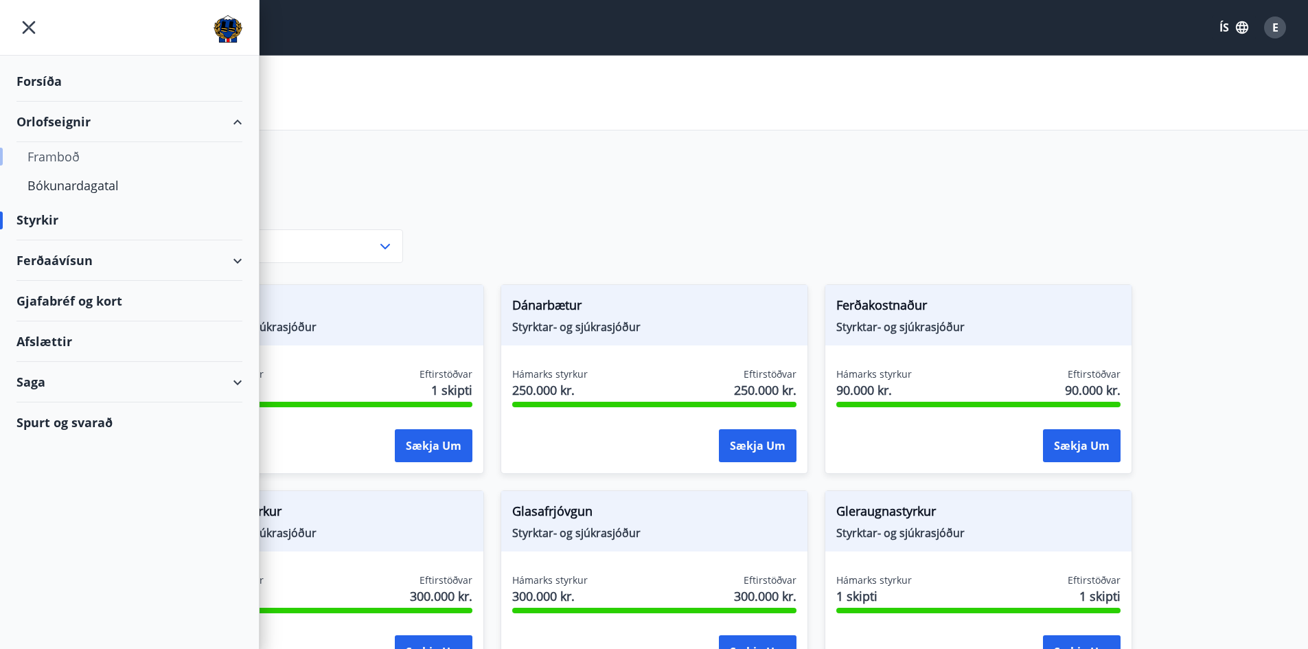
click at [51, 156] on div "Framboð" at bounding box center [129, 156] width 204 height 29
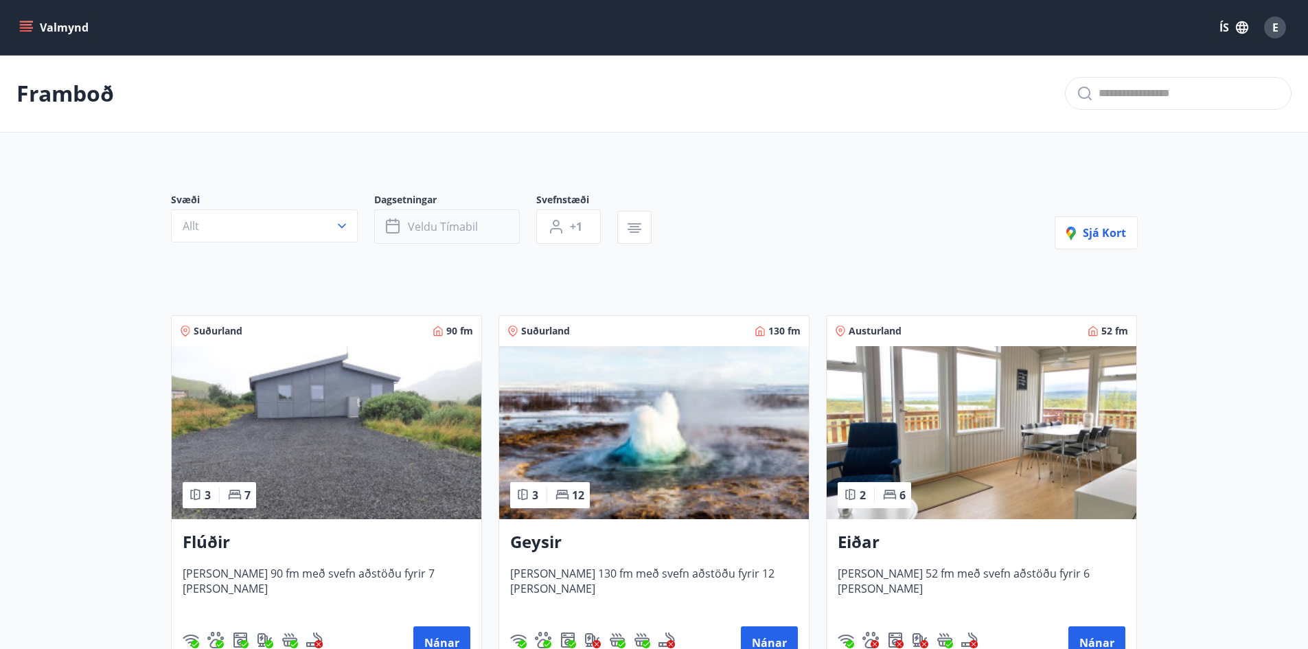
click at [445, 220] on span "Veldu tímabil" at bounding box center [443, 226] width 70 height 15
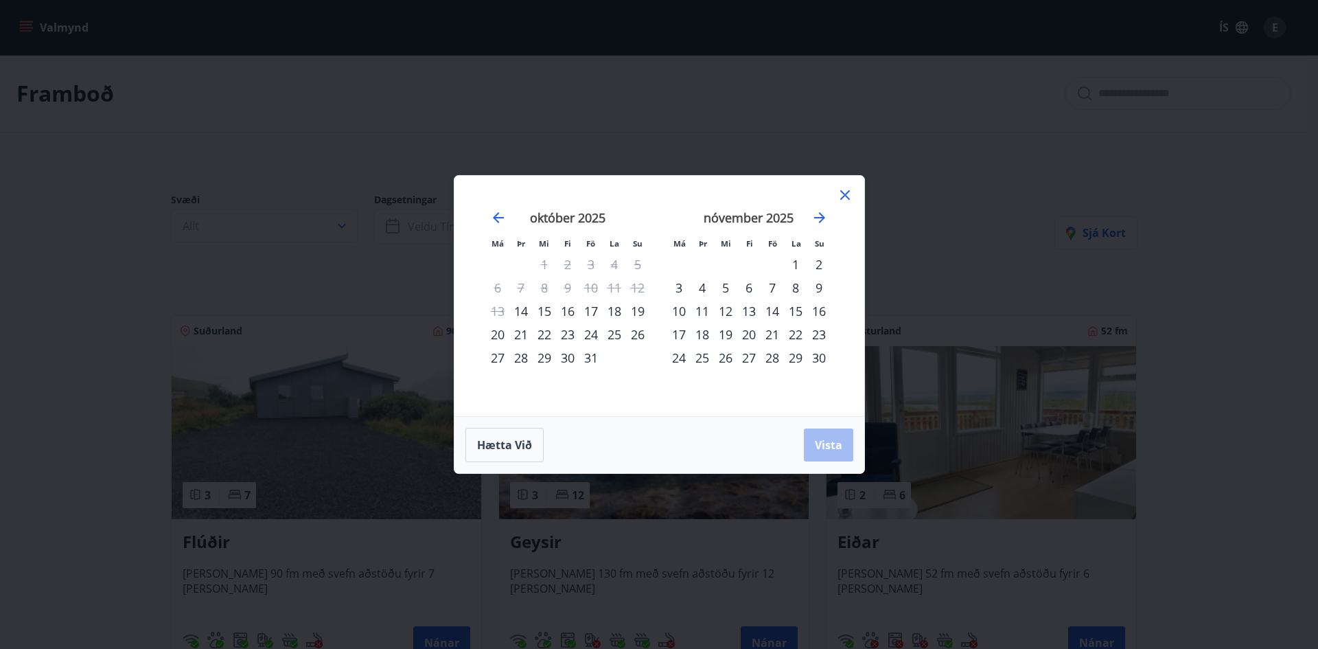
click at [592, 310] on div "17" at bounding box center [590, 310] width 23 height 23
click at [643, 311] on div "19" at bounding box center [637, 310] width 23 height 23
click at [841, 446] on span "Vista" at bounding box center [828, 444] width 27 height 15
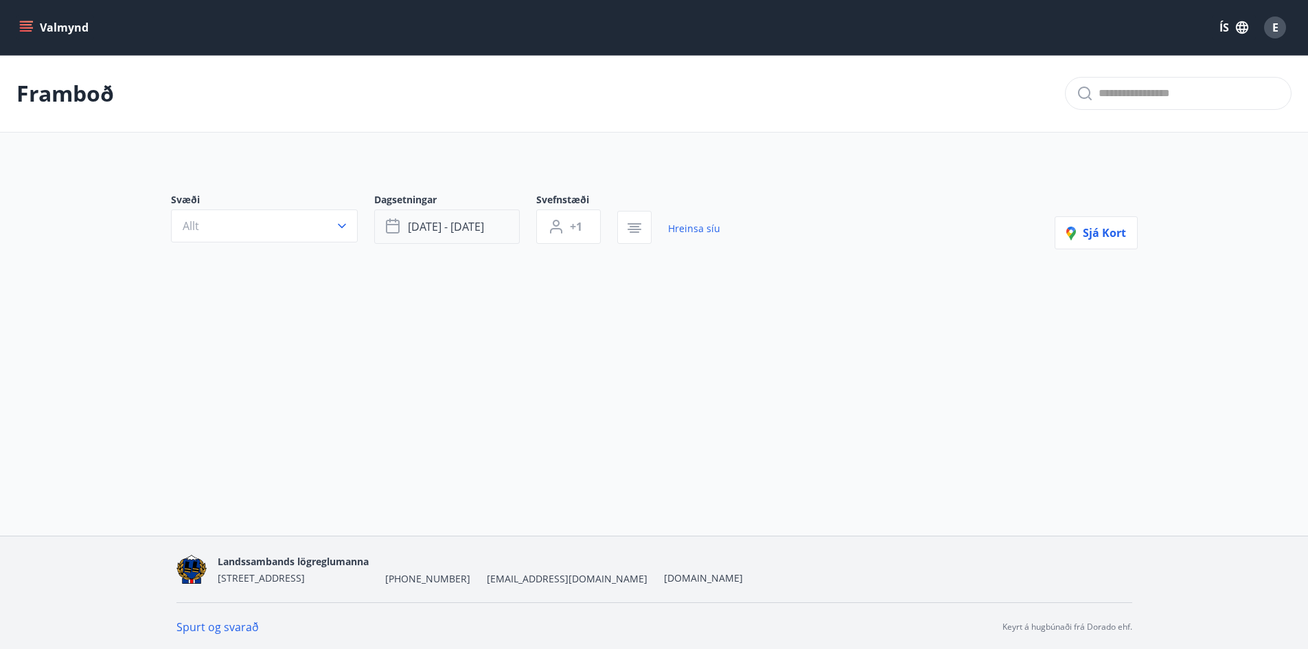
click at [494, 228] on button "okt 17 - okt 19" at bounding box center [447, 226] width 146 height 34
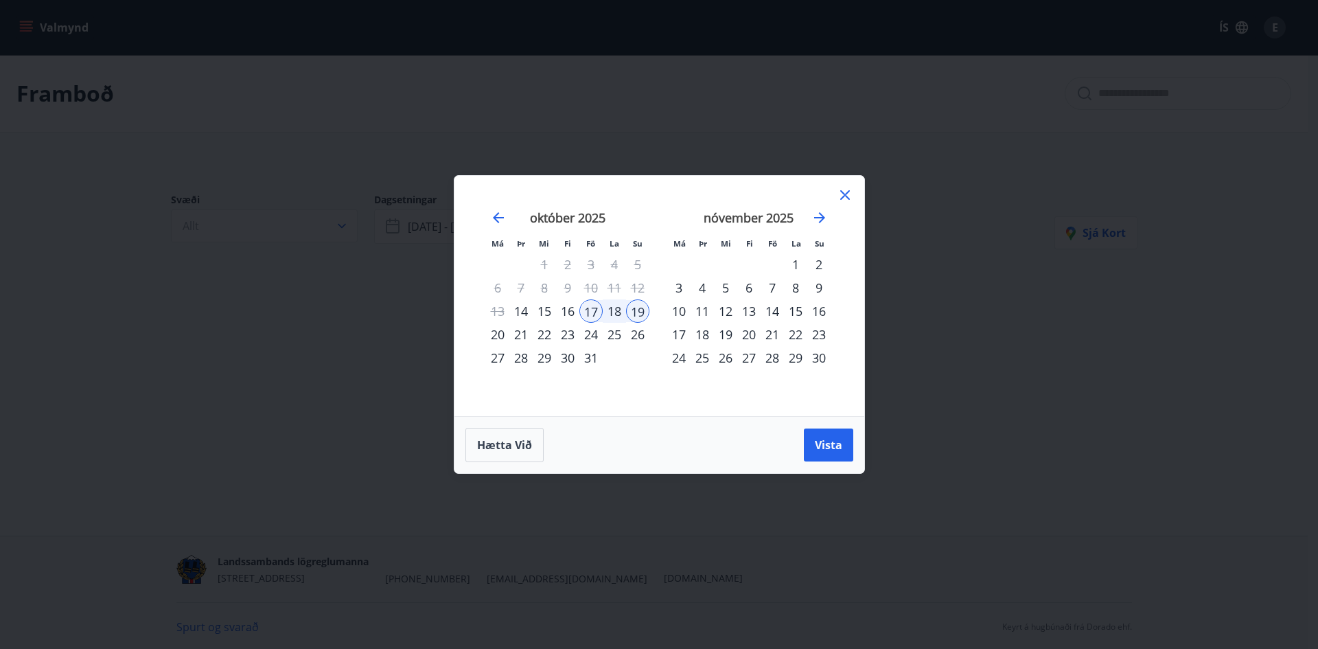
click at [844, 192] on icon at bounding box center [845, 195] width 16 height 16
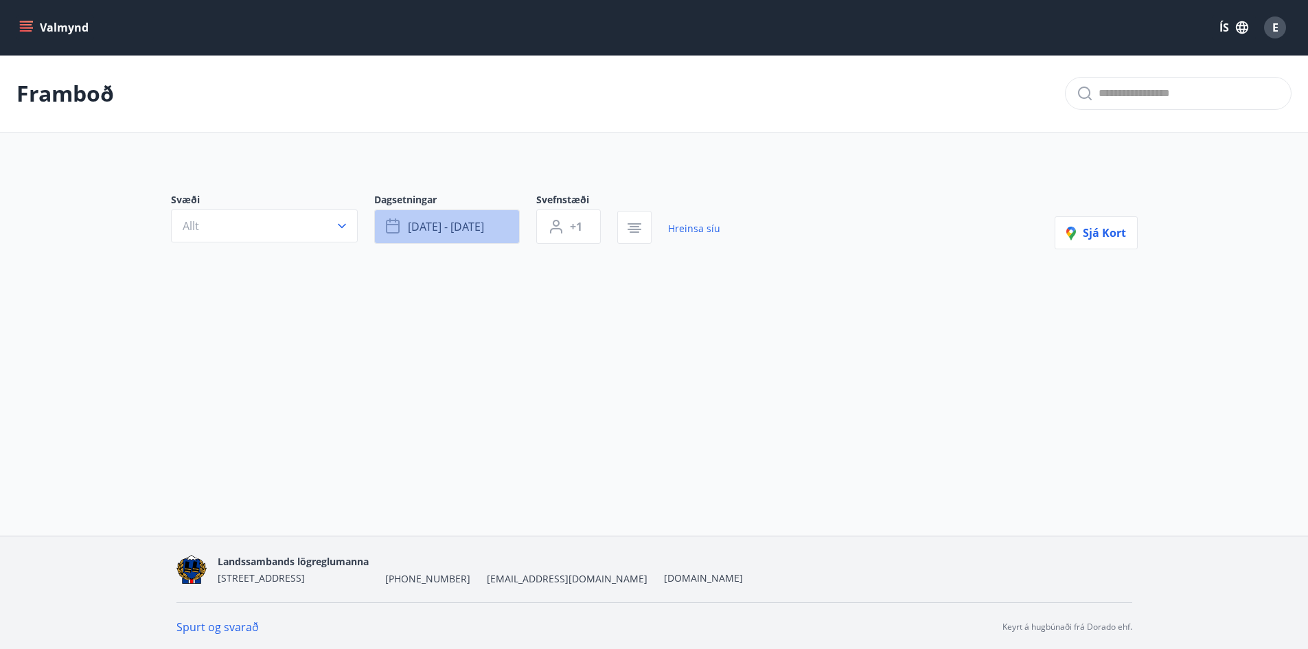
click at [468, 242] on button "okt 17 - okt 19" at bounding box center [447, 226] width 146 height 34
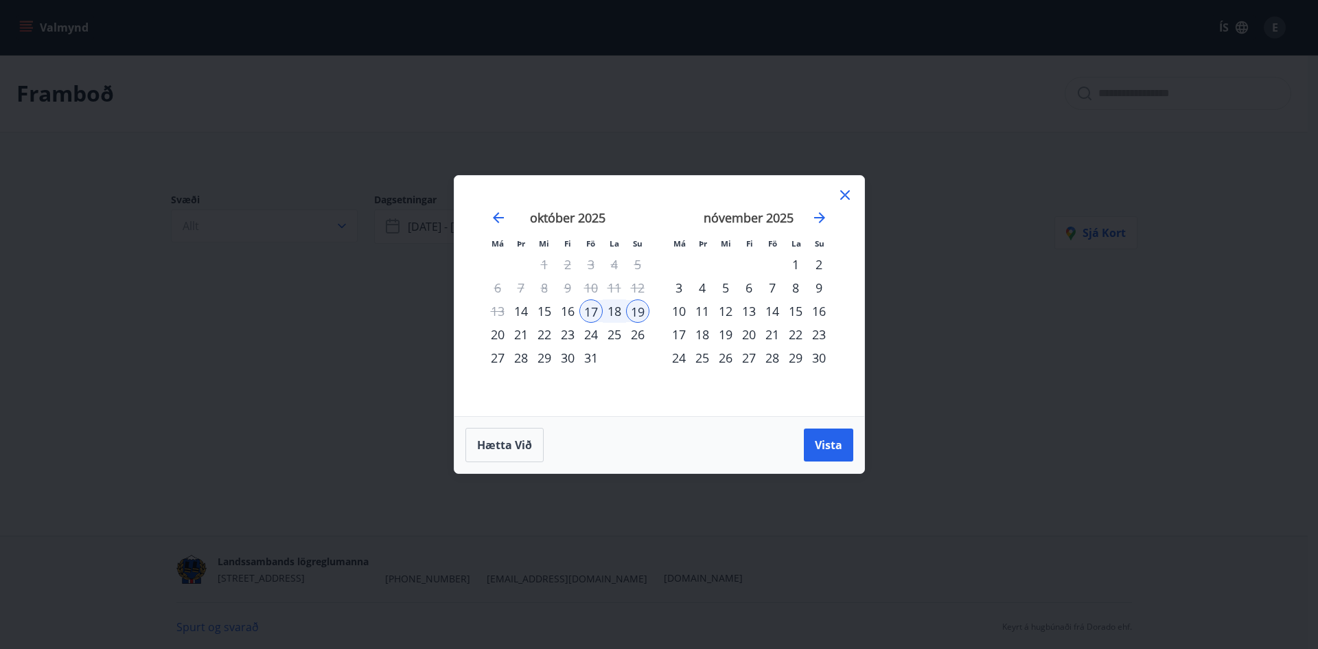
click at [642, 312] on div "19" at bounding box center [637, 310] width 23 height 23
click at [847, 196] on icon at bounding box center [845, 195] width 16 height 16
